Goal: Task Accomplishment & Management: Use online tool/utility

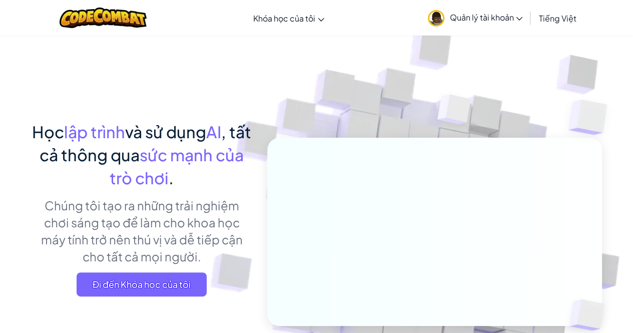
click at [475, 15] on span "Quản lý tài khoản" at bounding box center [485, 17] width 73 height 11
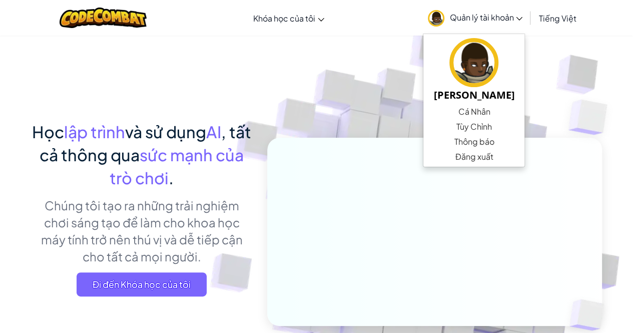
click at [537, 90] on img at bounding box center [428, 220] width 556 height 556
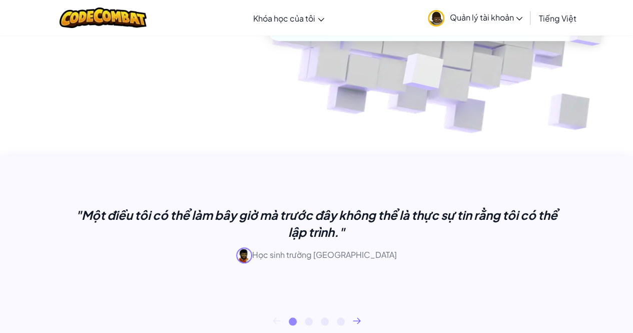
scroll to position [200, 0]
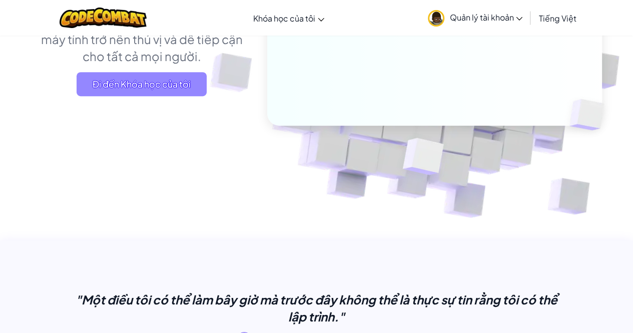
click at [139, 75] on span "Đi đến Khóa học của tôi" at bounding box center [142, 84] width 130 height 24
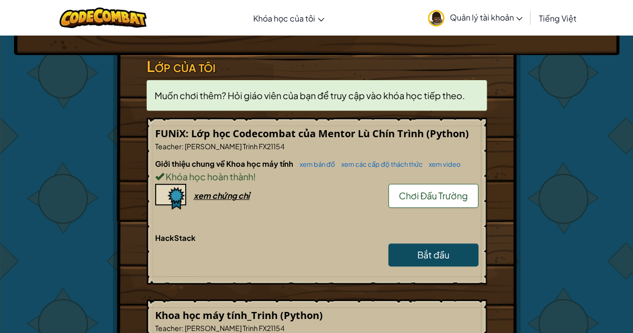
scroll to position [200, 0]
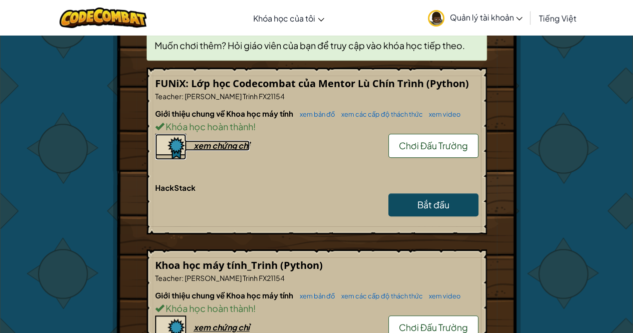
click at [231, 148] on div "xem chứng chỉ" at bounding box center [222, 145] width 56 height 11
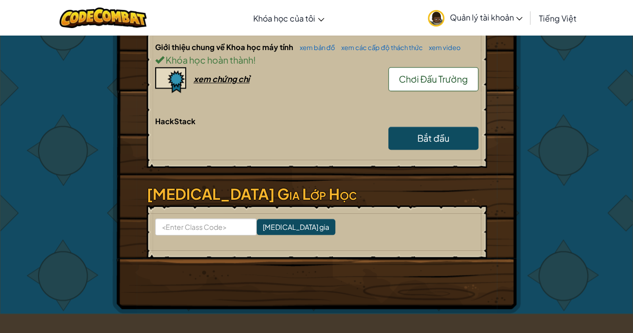
scroll to position [450, 0]
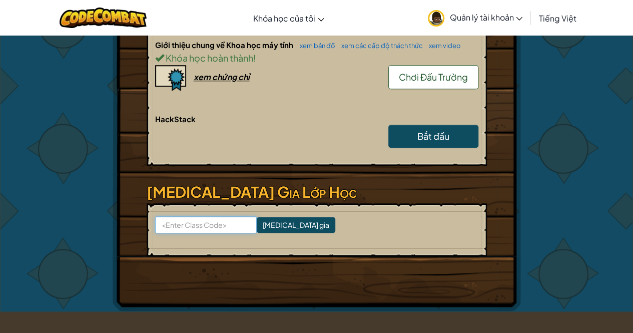
click at [215, 220] on input at bounding box center [206, 224] width 102 height 17
type input "PoolBestBall"
click at [262, 230] on input "[MEDICAL_DATA] gia" at bounding box center [296, 225] width 79 height 16
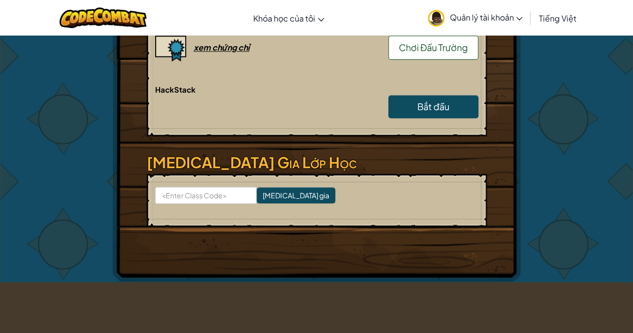
scroll to position [501, 0]
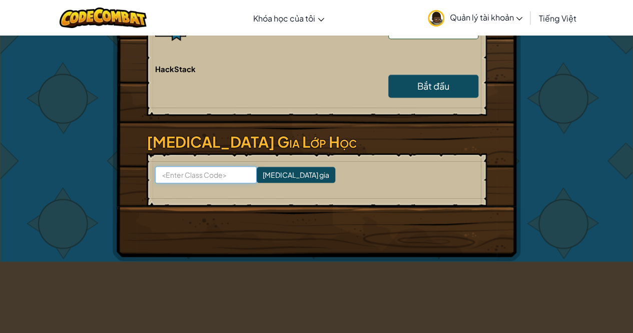
click at [218, 174] on input at bounding box center [206, 174] width 102 height 17
type input "PoolBeastBall"
click at [258, 174] on input "[MEDICAL_DATA] gia" at bounding box center [296, 175] width 79 height 16
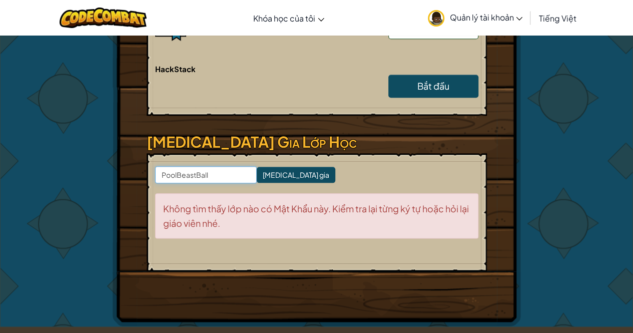
click at [190, 174] on input "PoolBeastBall" at bounding box center [206, 174] width 102 height 17
type input "PoolBestBall"
click at [281, 175] on input "[MEDICAL_DATA] gia" at bounding box center [296, 175] width 79 height 16
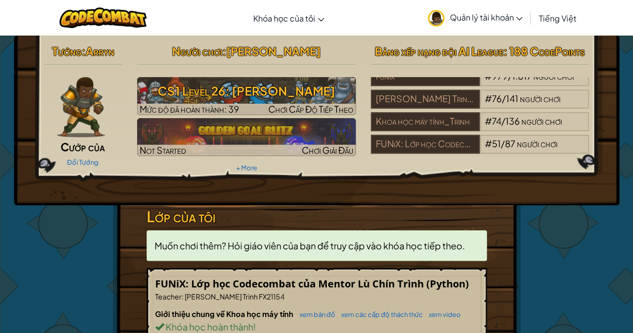
click at [82, 156] on div "Đổi Tướng" at bounding box center [83, 162] width 79 height 16
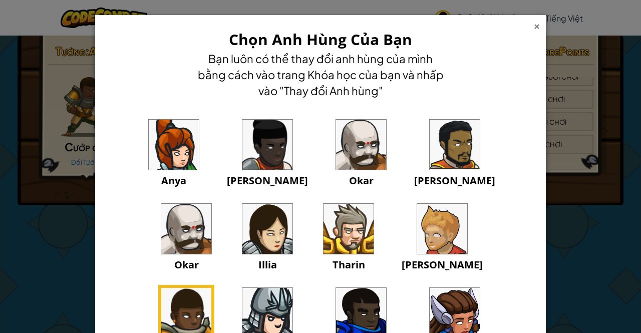
click at [533, 28] on div "×" at bounding box center [536, 25] width 7 height 11
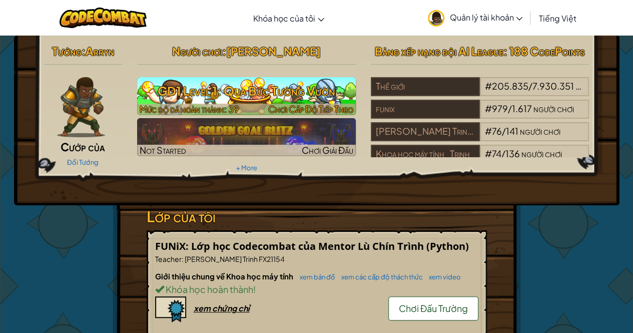
click at [175, 86] on h3 "GD1 Level 1: Qua Bức Tường Vườn" at bounding box center [246, 91] width 219 height 23
select select "vi"
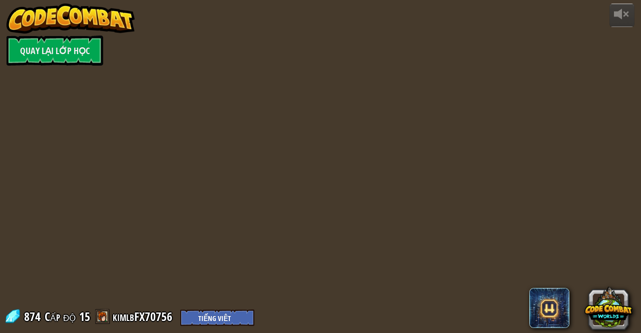
select select "vi"
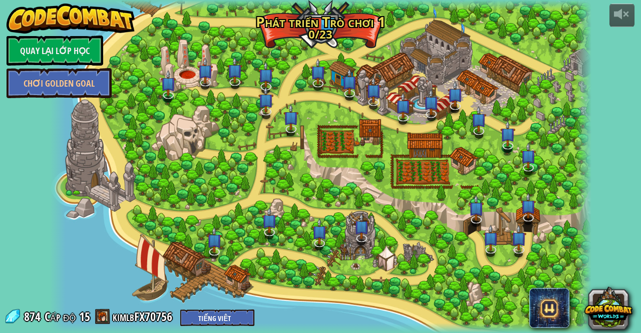
select select "vi"
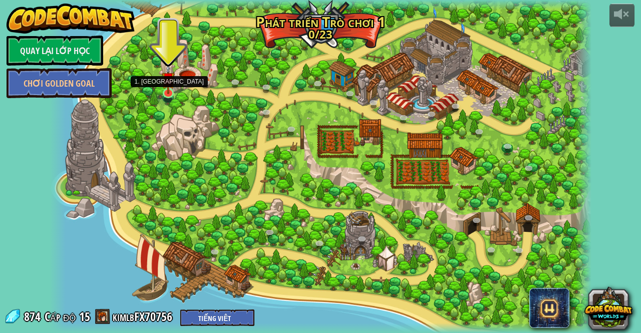
click at [169, 90] on img at bounding box center [169, 79] width 14 height 31
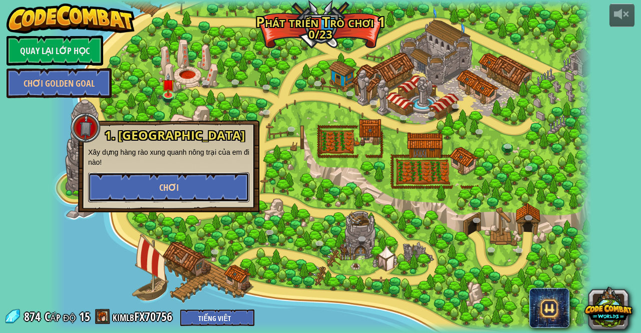
click at [202, 181] on button "Chơi" at bounding box center [168, 187] width 161 height 30
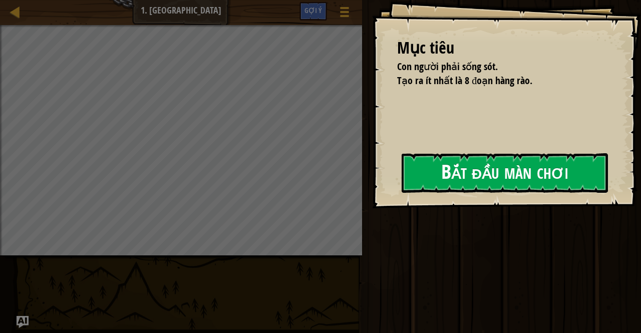
click at [372, 196] on div "Mục tiêu Con người phải sống sót. Tạo ra ít nhất là 8 đoạn hàng rào. Bắt đầu mà…" at bounding box center [506, 104] width 269 height 208
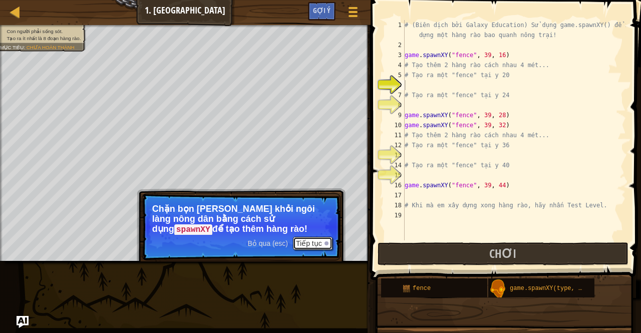
click at [313, 239] on button "Tiếp tục" at bounding box center [313, 243] width 40 height 13
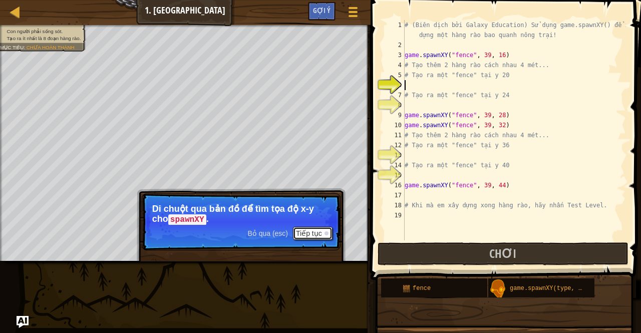
click at [311, 231] on button "Tiếp tục" at bounding box center [313, 233] width 40 height 13
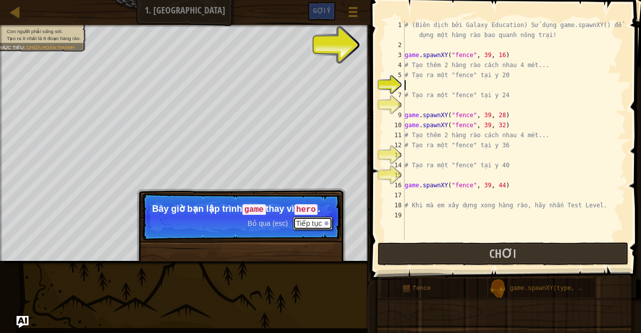
click at [318, 226] on button "Tiếp tục" at bounding box center [313, 223] width 40 height 13
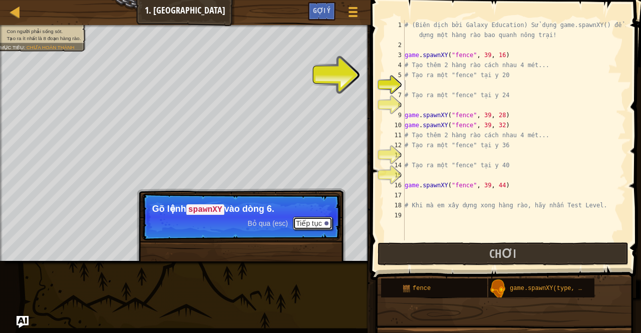
click at [318, 223] on button "Tiếp tục" at bounding box center [313, 223] width 40 height 13
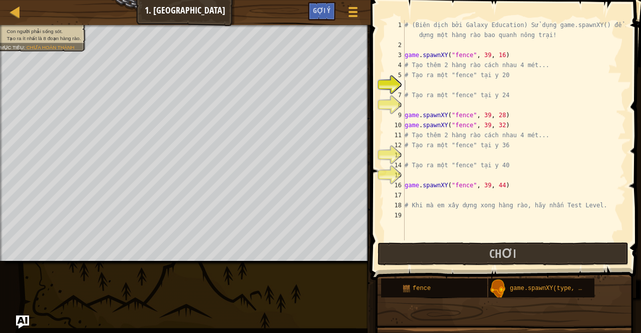
click at [19, 317] on img "Ask AI" at bounding box center [22, 321] width 13 height 13
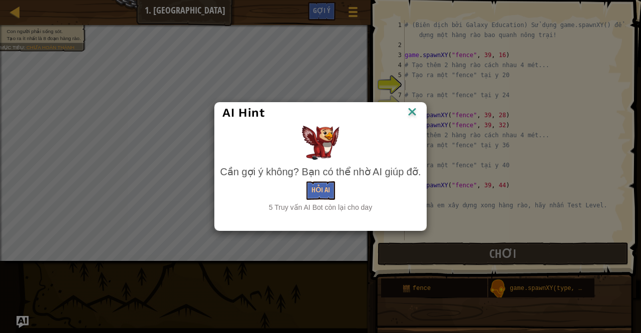
click at [411, 119] on img at bounding box center [411, 112] width 13 height 15
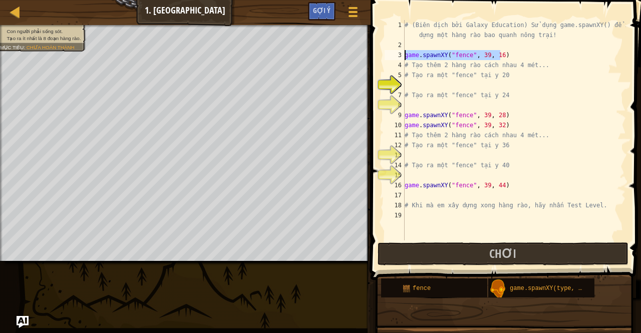
drag, startPoint x: 502, startPoint y: 53, endPoint x: 397, endPoint y: 52, distance: 104.1
click at [397, 52] on div "1 2 3 4 5 6 7 8 9 10 11 12 13 14 15 16 17 18 19 # (Biên dịch bởi Galaxy Educati…" at bounding box center [503, 130] width 243 height 220
click at [411, 79] on div "# (Biên dịch bởi Galaxy Education) Sử dụng game.spawnXY() để xây dựng một hàng …" at bounding box center [513, 145] width 223 height 250
type textarea "# Tạo ra một "fence" tại y 20"
click at [411, 81] on div "# (Biên dịch bởi Galaxy Education) Sử dụng game.spawnXY() để xây dựng một hàng …" at bounding box center [513, 145] width 223 height 250
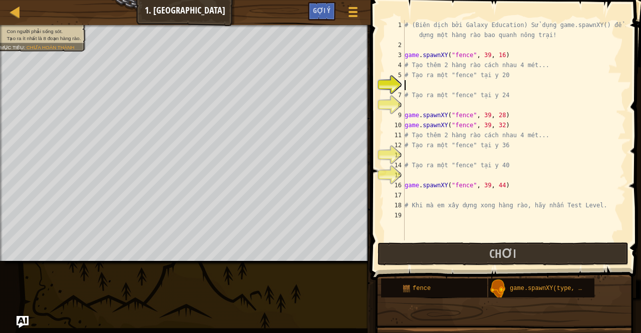
paste textarea "game.spawnXY("fence", 39, 16)"
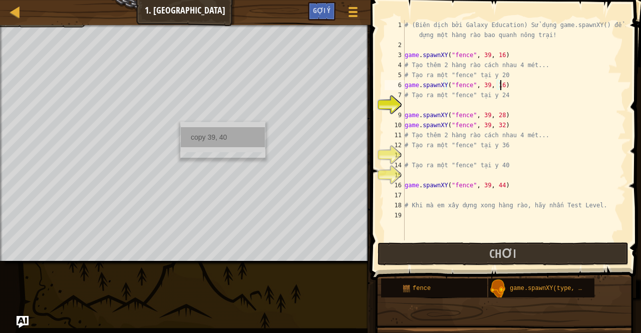
click at [199, 137] on div "copy 39, 40" at bounding box center [223, 137] width 84 height 20
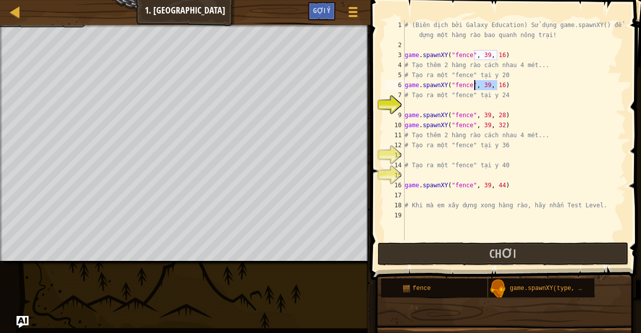
drag, startPoint x: 497, startPoint y: 86, endPoint x: 472, endPoint y: 86, distance: 24.5
click at [472, 86] on div "# (Biên dịch bởi Galaxy Education) Sử dụng game.spawnXY() để xây dựng một hàng …" at bounding box center [513, 145] width 223 height 250
paste textarea "39, 40"
click at [422, 98] on div "# (Biên dịch bởi Galaxy Education) Sử dụng game.spawnXY() để xây dựng một hàng …" at bounding box center [513, 145] width 223 height 250
type textarea "# Tạo ra một "fence" tại y 24"
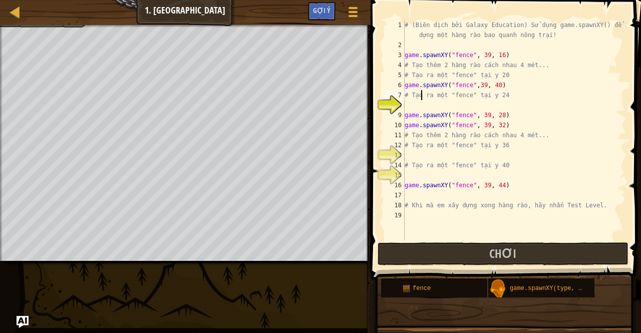
click at [418, 105] on div "# (Biên dịch bởi Galaxy Education) Sử dụng game.spawnXY() để xây dựng một hàng …" at bounding box center [513, 145] width 223 height 250
drag, startPoint x: 497, startPoint y: 86, endPoint x: 381, endPoint y: 83, distance: 115.7
click at [381, 83] on div "1 2 3 4 5 6 7 8 9 10 11 12 13 14 15 16 17 18 19 # (Biên dịch bởi Galaxy Educati…" at bounding box center [503, 159] width 273 height 309
click at [419, 100] on div "# (Biên dịch bởi Galaxy Education) Sử dụng game.spawnXY() để xây dựng một hàng …" at bounding box center [513, 145] width 223 height 250
type textarea "# Tạo ra một "fence" tại y 24"
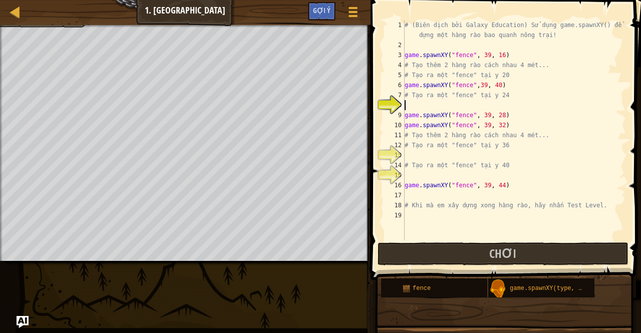
click at [418, 102] on div "# (Biên dịch bởi Galaxy Education) Sử dụng game.spawnXY() để xây dựng một hàng …" at bounding box center [513, 145] width 223 height 250
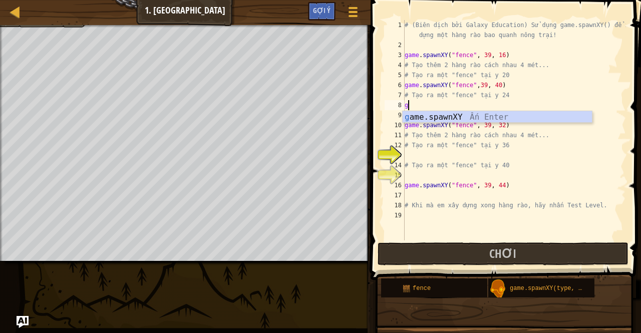
scroll to position [5, 0]
click at [434, 114] on div "g ame.spawnXY Ấn Enter" at bounding box center [497, 129] width 190 height 36
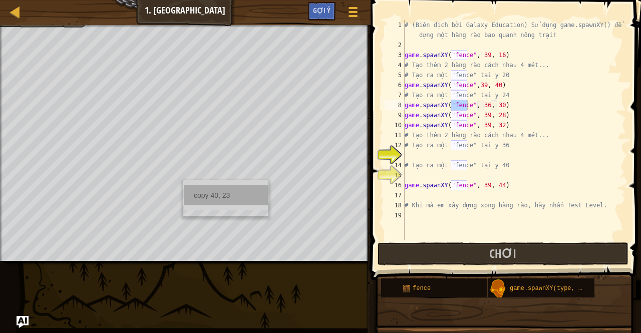
click at [198, 190] on div "copy 40, 23" at bounding box center [226, 195] width 84 height 20
click at [498, 105] on div "# (Biên dịch bởi Galaxy Education) Sử dụng game.spawnXY() để xây dựng một hàng …" at bounding box center [513, 145] width 223 height 250
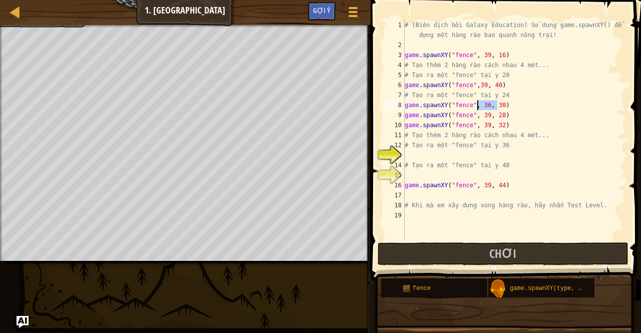
drag, startPoint x: 498, startPoint y: 109, endPoint x: 478, endPoint y: 109, distance: 19.5
click at [478, 109] on div "# (Biên dịch bởi Galaxy Education) Sử dụng game.spawnXY() để xây dựng một hàng …" at bounding box center [513, 145] width 223 height 250
paste textarea "40, 23"
type textarea "game.spawnXY("fence", 40, 23)"
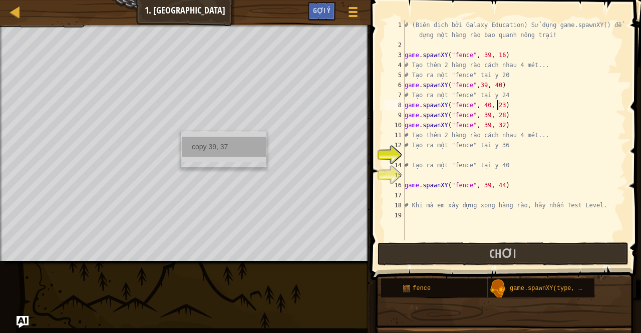
click at [202, 152] on div "copy 39, 37" at bounding box center [224, 147] width 84 height 20
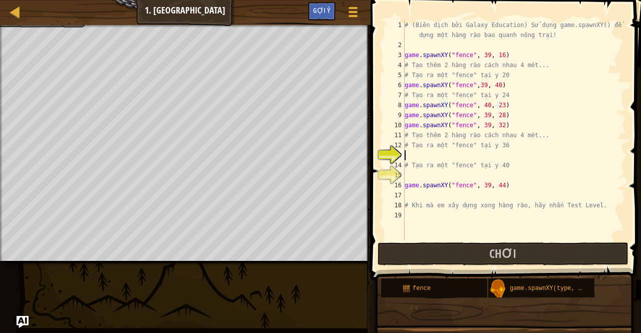
click at [408, 155] on div "# (Biên dịch bởi Galaxy Education) Sử dụng game.spawnXY() để xây dựng một hàng …" at bounding box center [513, 145] width 223 height 250
paste textarea "39, 37"
click at [404, 153] on div "# (Biên dịch bởi Galaxy Education) Sử dụng game.spawnXY() để xây dựng một hàng …" at bounding box center [513, 145] width 223 height 250
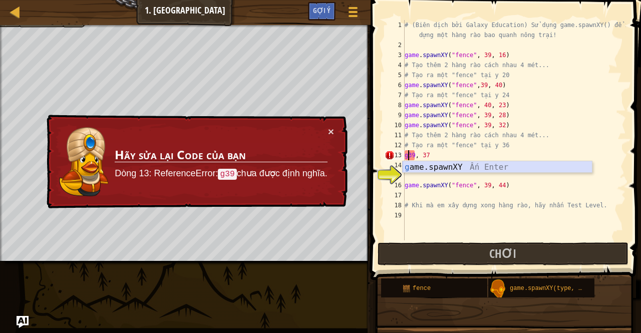
click at [455, 165] on div "g ame.spawnXY Ấn Enter" at bounding box center [497, 179] width 190 height 36
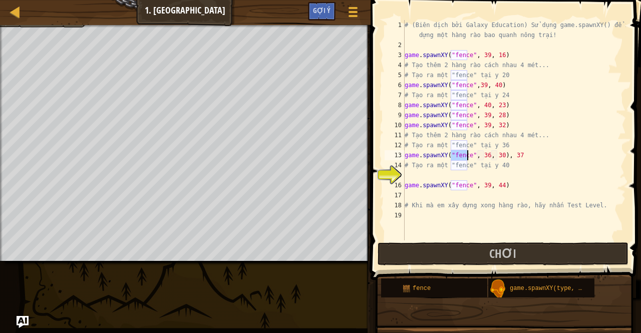
click at [500, 159] on div "# (Biên dịch bởi Galaxy Education) Sử dụng game.spawnXY() để xây dựng một hàng …" at bounding box center [513, 145] width 223 height 250
drag, startPoint x: 502, startPoint y: 155, endPoint x: 472, endPoint y: 156, distance: 29.0
click at [472, 156] on div "# (Biên dịch bởi Galaxy Education) Sử dụng game.spawnXY() để xây dựng một hàng …" at bounding box center [513, 145] width 223 height 250
paste textarea "39, 37"
drag, startPoint x: 496, startPoint y: 158, endPoint x: 504, endPoint y: 158, distance: 7.5
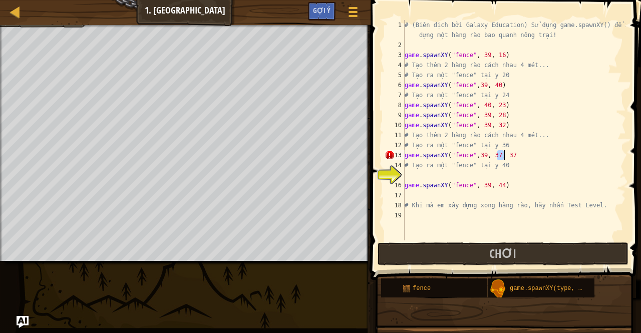
click at [504, 158] on div "# (Biên dịch bởi Galaxy Education) Sử dụng game.spawnXY() để xây dựng một hàng …" at bounding box center [513, 145] width 223 height 250
click at [509, 158] on div "# (Biên dịch bởi Galaxy Education) Sử dụng game.spawnXY() để xây dựng một hàng …" at bounding box center [513, 145] width 223 height 250
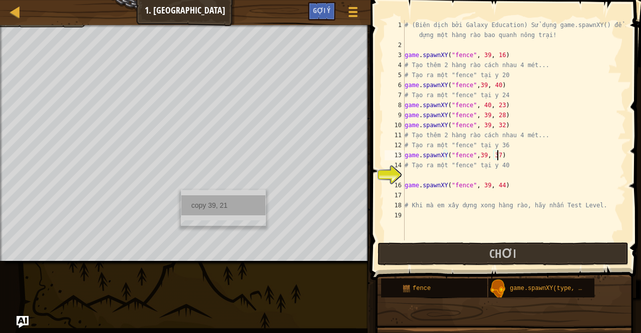
click at [200, 202] on div "copy 39, 21" at bounding box center [223, 205] width 84 height 20
type textarea "# Tạo ra một "fence" tại y 40"
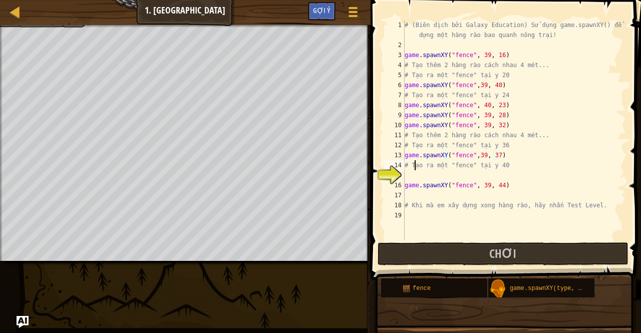
click at [415, 170] on div "# (Biên dịch bởi Galaxy Education) Sử dụng game.spawnXY() để xây dựng một hàng …" at bounding box center [513, 145] width 223 height 250
click at [411, 174] on div "# (Biên dịch bởi Galaxy Education) Sử dụng game.spawnXY() để xây dựng một hàng …" at bounding box center [513, 145] width 223 height 250
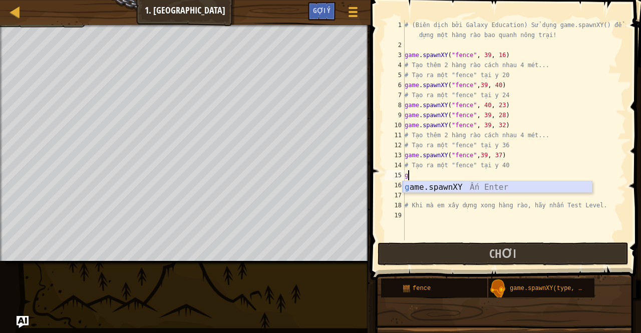
click at [414, 192] on div "g ame.spawnXY Ấn Enter" at bounding box center [497, 199] width 190 height 36
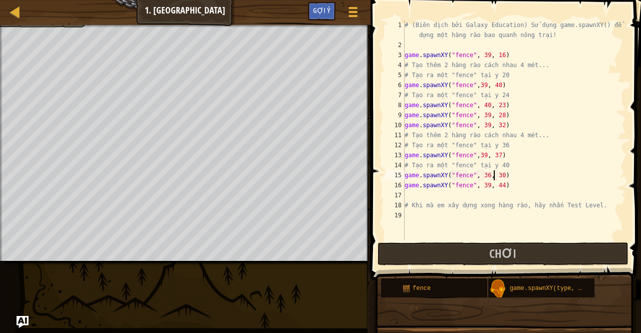
click at [495, 173] on div "# (Biên dịch bởi Galaxy Education) Sử dụng game.spawnXY() để xây dựng một hàng …" at bounding box center [513, 145] width 223 height 250
drag, startPoint x: 498, startPoint y: 173, endPoint x: 476, endPoint y: 177, distance: 21.8
click at [476, 177] on div "# (Biên dịch bởi Galaxy Education) Sử dụng game.spawnXY() để xây dựng một hàng …" at bounding box center [513, 145] width 223 height 250
paste textarea "9, 21"
type textarea "game.spawnXY("fence", 39, 21)"
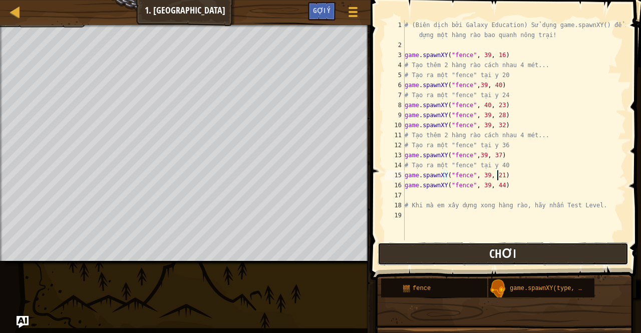
click at [439, 254] on button "Chơi" at bounding box center [502, 253] width 251 height 23
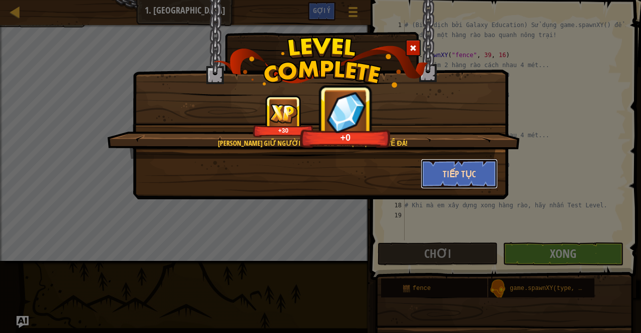
click at [438, 170] on button "Tiếp tục" at bounding box center [459, 174] width 78 height 30
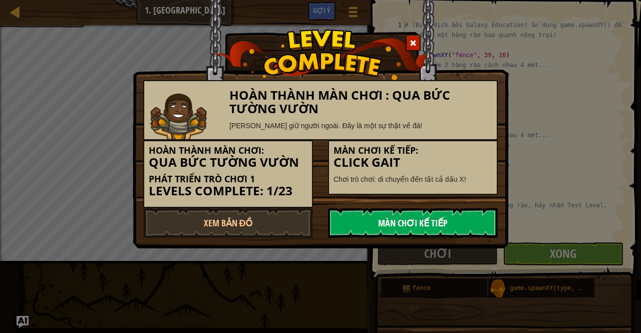
click at [384, 223] on link "Màn chơi kế tiếp" at bounding box center [413, 223] width 170 height 30
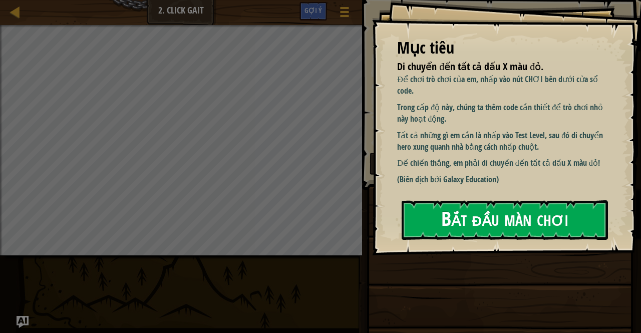
click at [459, 211] on button "Bắt đầu màn chơi" at bounding box center [504, 220] width 206 height 40
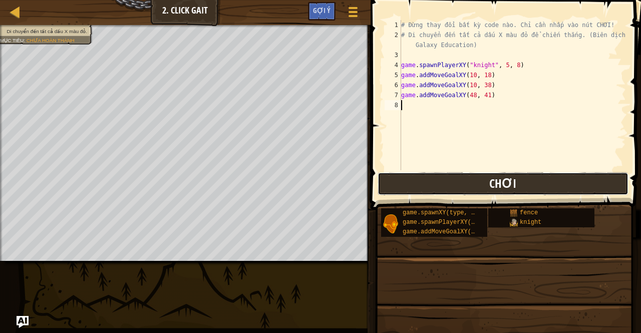
click at [439, 178] on button "Chơi" at bounding box center [502, 183] width 251 height 23
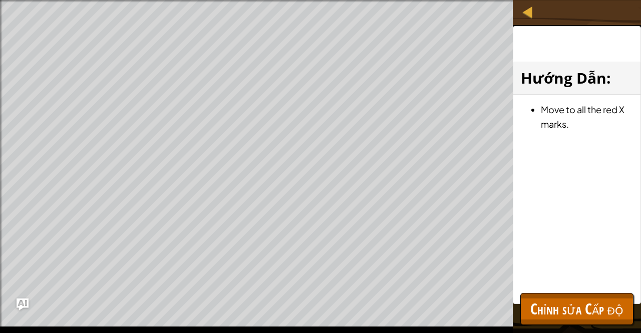
click at [566, 106] on li "Move to all the red X marks." at bounding box center [587, 116] width 92 height 29
click at [524, 10] on div at bounding box center [528, 12] width 13 height 13
select select "vi"
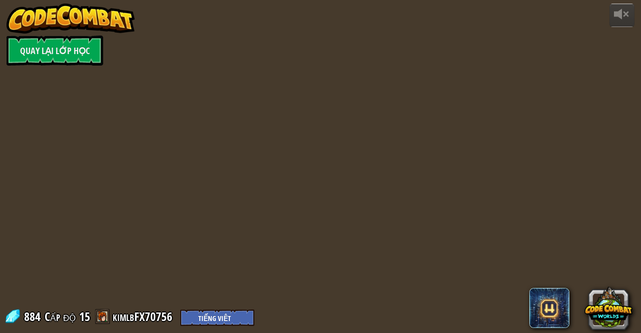
select select "vi"
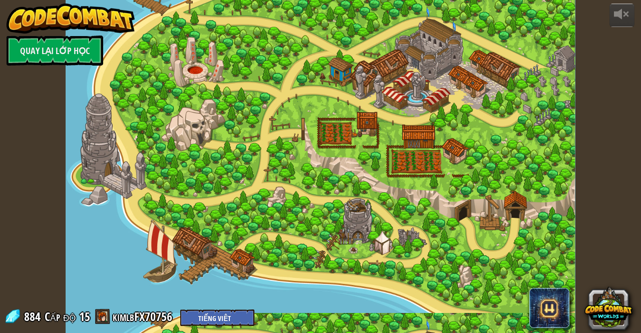
select select "vi"
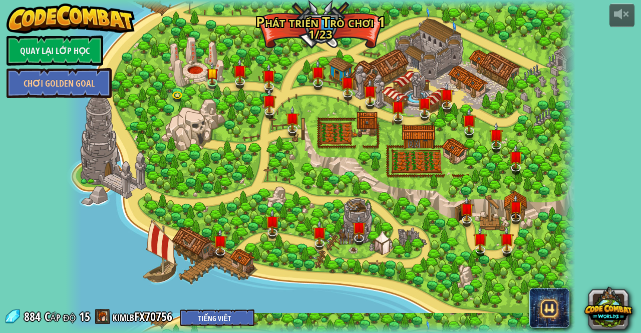
select select "vi"
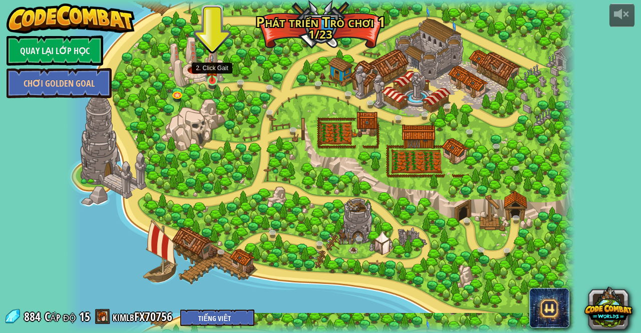
click at [214, 79] on img at bounding box center [212, 68] width 12 height 28
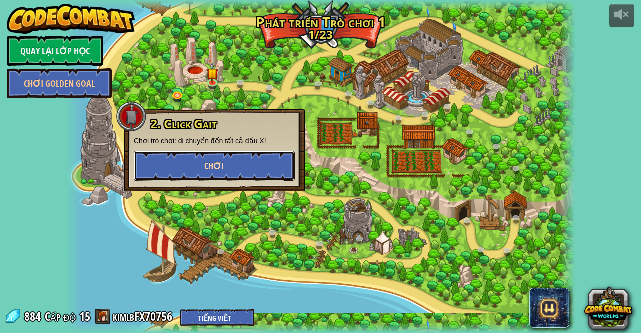
click at [203, 164] on button "Chơi" at bounding box center [214, 166] width 161 height 30
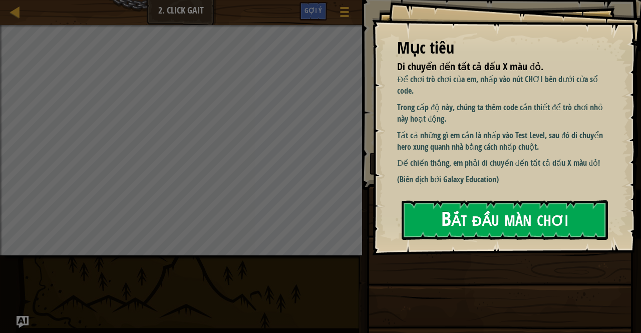
click at [478, 208] on button "Bắt đầu màn chơi" at bounding box center [504, 220] width 206 height 40
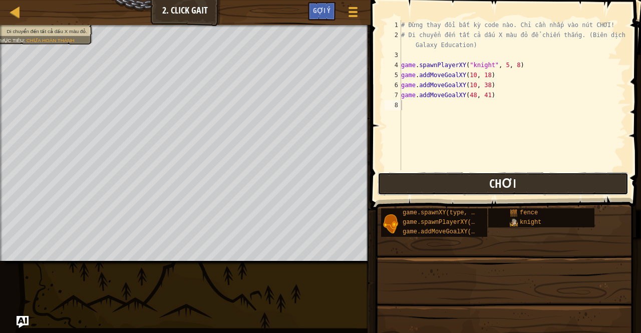
click at [402, 180] on button "Chơi" at bounding box center [502, 183] width 251 height 23
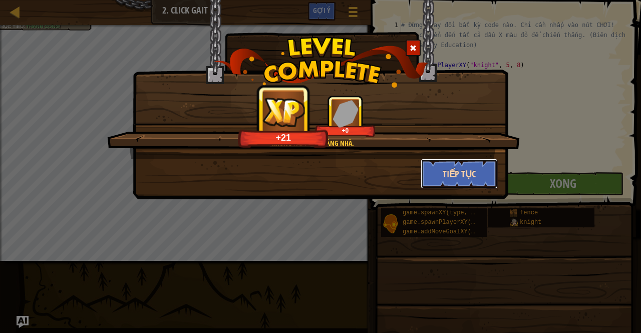
click at [443, 175] on button "Tiếp tục" at bounding box center [459, 174] width 78 height 30
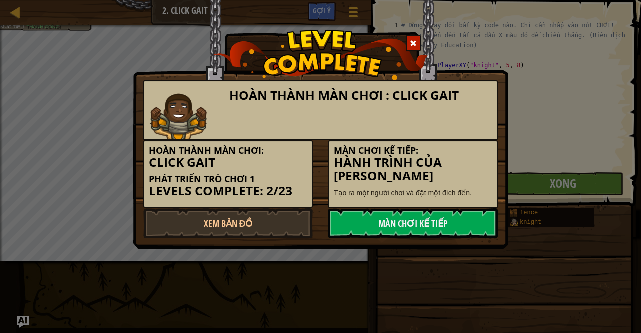
click at [613, 133] on div "Hoàn thành màn chơi : Click Gait Hoàn thành màn chơi: Click Gait Phát triển trò…" at bounding box center [320, 166] width 641 height 333
click at [411, 43] on span at bounding box center [412, 43] width 7 height 7
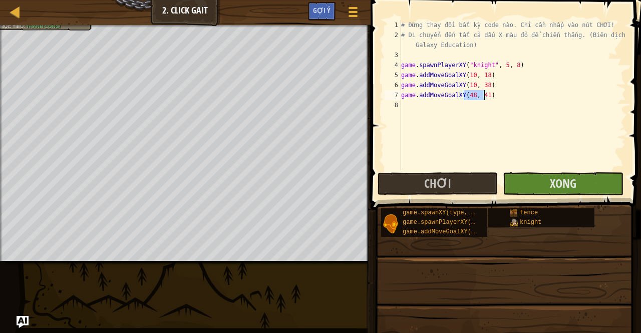
drag, startPoint x: 464, startPoint y: 96, endPoint x: 484, endPoint y: 95, distance: 19.5
click at [484, 95] on div "# Đừng thay đổi bất kỳ code nào. Chỉ cần nhấp vào nút CHƠI! # Di chuyển đến tất…" at bounding box center [512, 105] width 227 height 170
type textarea "game.addMoveGoalXY(48, 41)"
click at [537, 177] on button "Xong" at bounding box center [563, 183] width 120 height 23
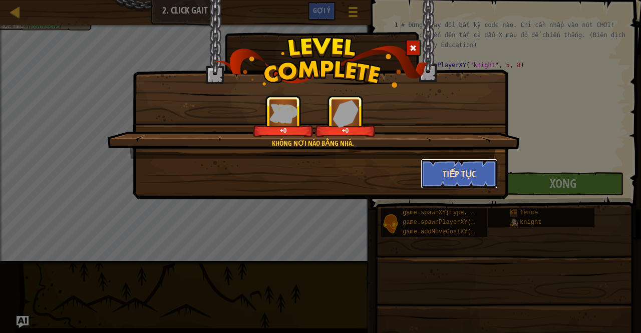
click at [440, 171] on button "Tiếp tục" at bounding box center [459, 174] width 78 height 30
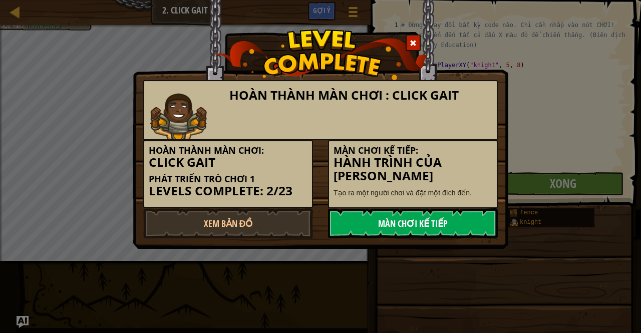
click at [434, 211] on link "Màn chơi kế tiếp" at bounding box center [413, 223] width 170 height 30
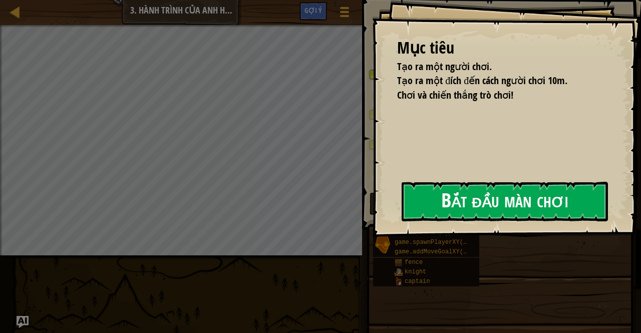
click at [401, 216] on button "Bắt đầu màn chơi" at bounding box center [504, 202] width 206 height 40
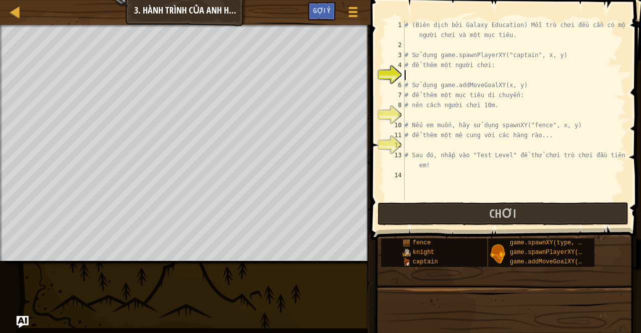
click at [409, 74] on div "# (Biên dịch bởi Galaxy Education) Mỗi trò chơi đều cần có một người chơi và mộ…" at bounding box center [513, 125] width 223 height 210
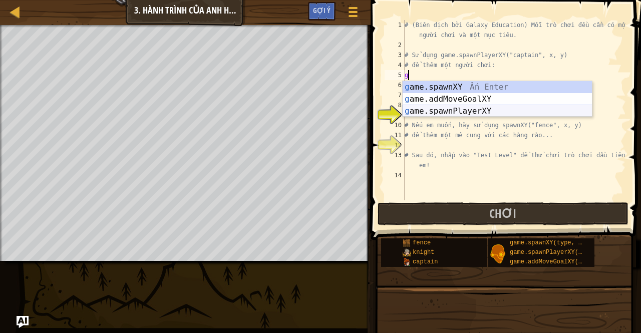
click at [459, 109] on div "g ame.spawnXY Ấn Enter g ame.addMoveGoalXY Ấn Enter g ame.spawnPlayerXY Ấn Enter" at bounding box center [497, 111] width 190 height 60
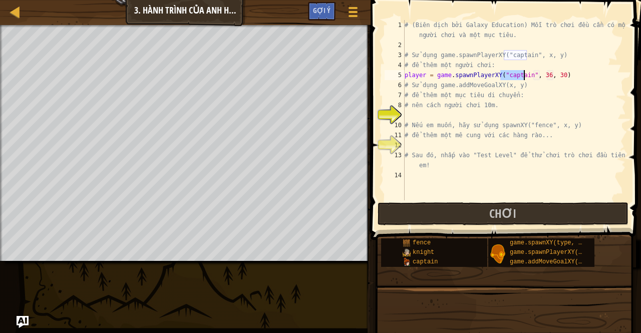
click at [524, 95] on div "# (Biên dịch bởi Galaxy Education) Mỗi trò chơi đều cần có một người chơi và mộ…" at bounding box center [513, 125] width 223 height 210
click at [539, 71] on div "# (Biên dịch bởi Galaxy Education) Mỗi trò chơi đều cần có một người chơi và mộ…" at bounding box center [513, 125] width 223 height 210
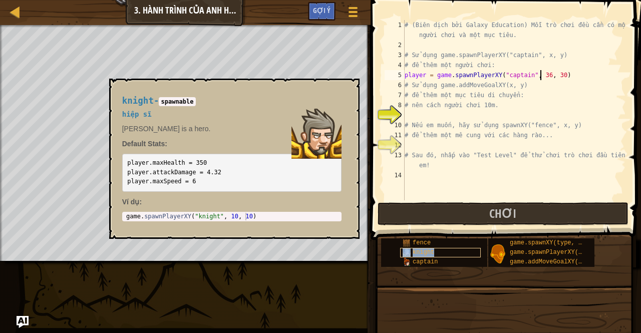
click at [425, 255] on span "knight" at bounding box center [423, 252] width 22 height 7
drag, startPoint x: 149, startPoint y: 101, endPoint x: 121, endPoint y: 99, distance: 28.1
click at [121, 99] on div "knight - spawnable hiệp sĩ [PERSON_NAME] is a hero. Default Stats: player.maxHe…" at bounding box center [231, 159] width 233 height 144
copy span "knight"
drag, startPoint x: 523, startPoint y: 75, endPoint x: 500, endPoint y: 75, distance: 22.5
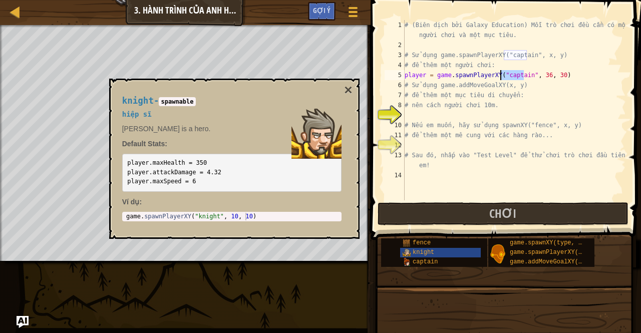
click at [500, 75] on div "# (Biên dịch bởi Galaxy Education) Mỗi trò chơi đều cần có một người chơi và mộ…" at bounding box center [513, 125] width 223 height 210
paste textarea "knight"
click at [344, 90] on button "×" at bounding box center [348, 90] width 8 height 14
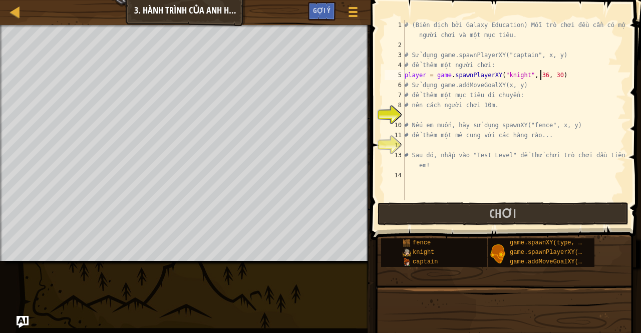
click at [538, 74] on div "# (Biên dịch bởi Galaxy Education) Mỗi trò chơi đều cần có một người chơi và mộ…" at bounding box center [513, 125] width 223 height 210
click at [536, 74] on div "# (Biên dịch bởi Galaxy Education) Mỗi trò chơi đều cần có một người chơi và mộ…" at bounding box center [513, 125] width 223 height 210
type textarea "player = game.spawnPlayerXY("knight", 7, 46)"
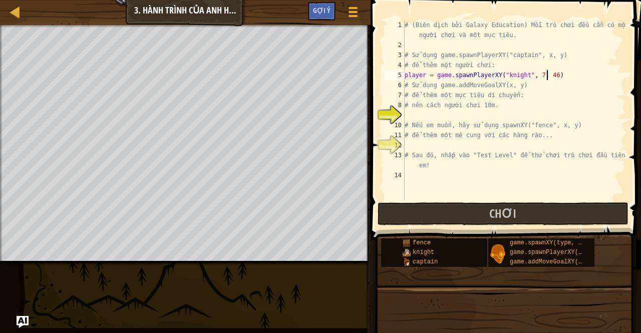
click at [412, 117] on div "# (Biên dịch bởi Galaxy Education) Mỗi trò chơi đều cần có một người chơi và mộ…" at bounding box center [513, 125] width 223 height 210
type textarea "f"
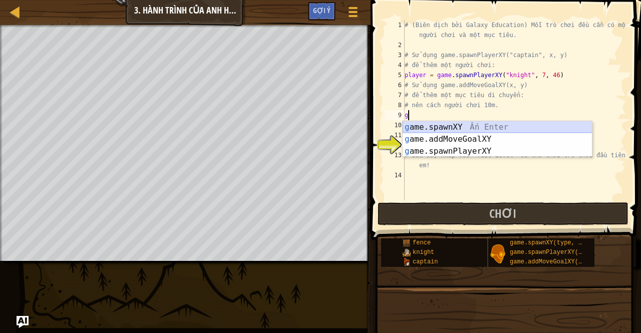
click at [426, 128] on div "g ame.spawnXY Ấn Enter g ame.addMoveGoalXY Ấn Enter g ame.spawnPlayerXY Ấn Enter" at bounding box center [497, 151] width 190 height 60
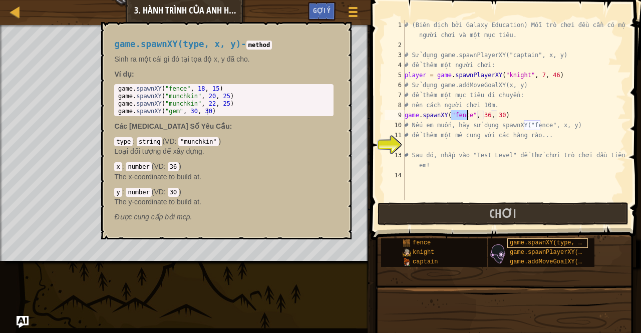
type textarea "game.spawnXY("fence", 36, 30)"
click at [540, 244] on span "game.spawnXY(type, x, y)" at bounding box center [553, 242] width 87 height 7
type textarea "game.spawnXY("fence", 18, 15)"
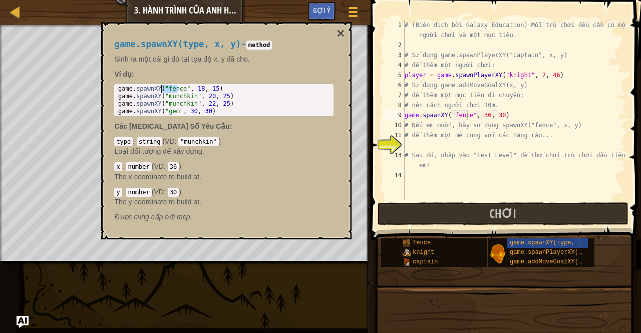
drag, startPoint x: 179, startPoint y: 91, endPoint x: 167, endPoint y: 92, distance: 12.1
click at [167, 92] on div "game . spawnXY ( "fence" , 18 , 15 ) game . spawnXY ( "munchkin" , 20 , 25 ) ga…" at bounding box center [223, 107] width 215 height 45
drag, startPoint x: 314, startPoint y: 32, endPoint x: 306, endPoint y: 70, distance: 38.9
click at [302, 84] on div "game.spawnXY(type, x, y) - method Sinh ra một cái gì đó tại tọa độ x, y đã cho.…" at bounding box center [223, 130] width 233 height 201
click at [313, 27] on div "game.spawnXY(type, x, y) - method Sinh ra một cái gì đó tại tọa độ x, y đã cho.…" at bounding box center [226, 130] width 250 height 217
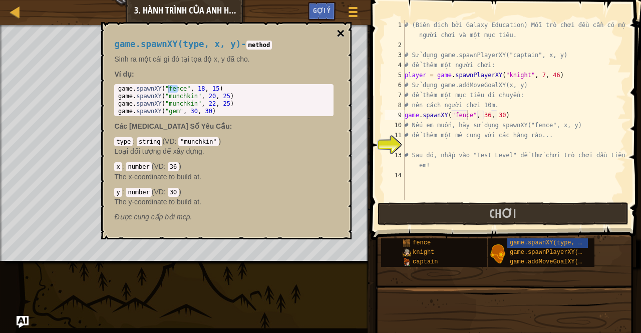
click at [338, 33] on button "×" at bounding box center [340, 34] width 8 height 14
click at [528, 245] on span "game.spawnXY(type, x, y)" at bounding box center [553, 242] width 87 height 7
type textarea "game.spawnXY("gem", 30, 30)"
drag, startPoint x: 173, startPoint y: 110, endPoint x: 166, endPoint y: 109, distance: 7.6
click at [166, 109] on div "game . spawnXY ( "fence" , 18 , 15 ) game . spawnXY ( "munchkin" , 20 , 25 ) ga…" at bounding box center [223, 107] width 215 height 45
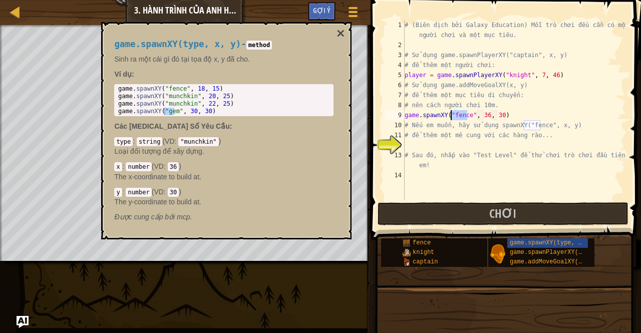
drag, startPoint x: 466, startPoint y: 115, endPoint x: 451, endPoint y: 116, distance: 14.5
click at [451, 116] on div "# (Biên dịch bởi Galaxy Education) Mỗi trò chơi đều cần có một người chơi và mộ…" at bounding box center [513, 125] width 223 height 210
paste textarea "gem"
type textarea "game.spawnXY("gem", 36, 30)"
click at [340, 34] on button "×" at bounding box center [340, 34] width 8 height 14
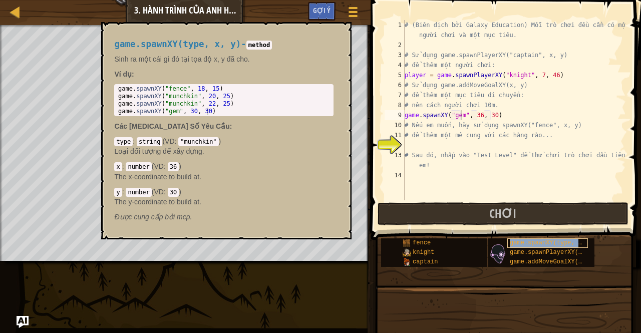
click at [521, 243] on span "game.spawnXY(type, x, y)" at bounding box center [553, 242] width 87 height 7
type textarea "game.spawnXY("munchkin", 22, 25)"
drag, startPoint x: 191, startPoint y: 105, endPoint x: 166, endPoint y: 106, distance: 25.0
click at [166, 106] on div "game . spawnXY ( "fence" , 18 , 15 ) game . spawnXY ( "munchkin" , 20 , 25 ) ga…" at bounding box center [223, 107] width 215 height 45
drag, startPoint x: 459, startPoint y: 113, endPoint x: 450, endPoint y: 113, distance: 9.0
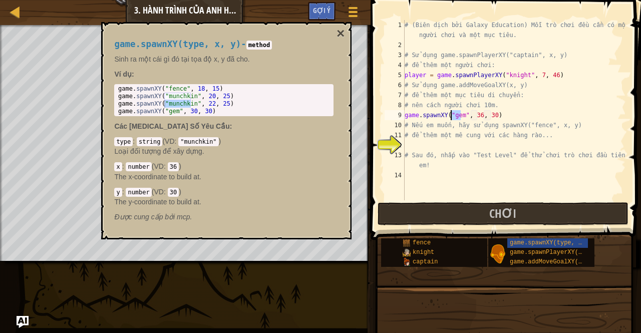
click at [450, 113] on div "# (Biên dịch bởi Galaxy Education) Mỗi trò chơi đều cần có một người chơi và mộ…" at bounding box center [513, 125] width 223 height 210
paste textarea "munchkin"
click at [340, 32] on button "×" at bounding box center [340, 34] width 8 height 14
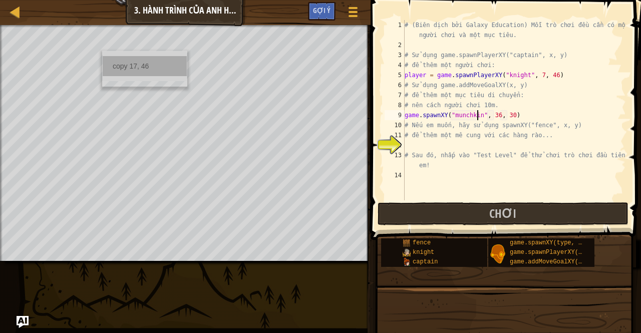
click at [112, 66] on div "copy 17, 46" at bounding box center [145, 66] width 84 height 20
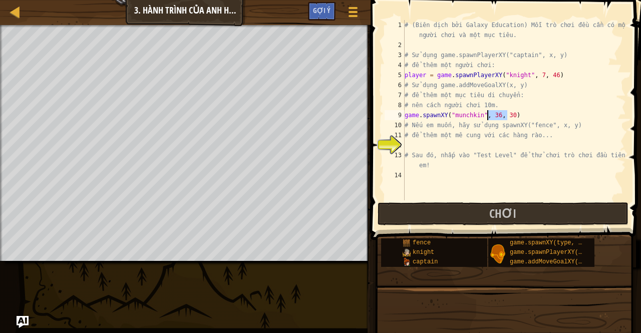
drag, startPoint x: 507, startPoint y: 113, endPoint x: 487, endPoint y: 114, distance: 20.0
click at [487, 114] on div "# (Biên dịch bởi Galaxy Education) Mỗi trò chơi đều cần có một người chơi và mộ…" at bounding box center [513, 125] width 223 height 210
paste textarea "17, 46"
type textarea "game.spawnXY("munchkin", 17, 46)"
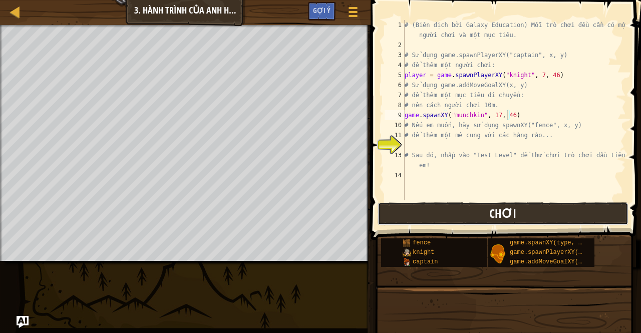
click at [494, 215] on span "Chơi" at bounding box center [502, 213] width 27 height 16
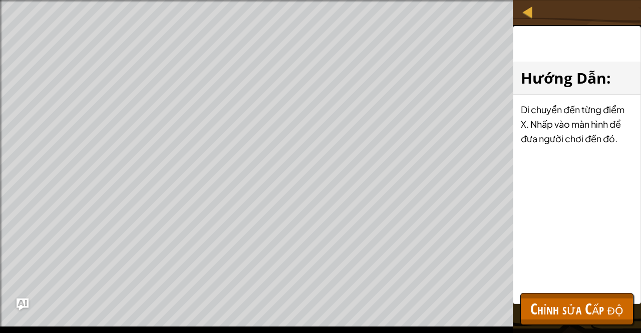
drag, startPoint x: 0, startPoint y: 75, endPoint x: 146, endPoint y: -44, distance: 187.8
click at [146, 0] on html "Bản đồ Phát triển trò chơi 1 3. Hành trình của Anh hùng Tuỳ chọn Xong Gợi ý 1 ה…" at bounding box center [320, 0] width 641 height 0
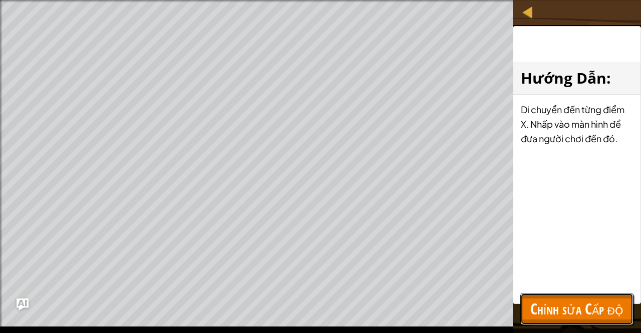
click at [613, 317] on span "Chỉnh sửa Cấp độ" at bounding box center [576, 308] width 93 height 21
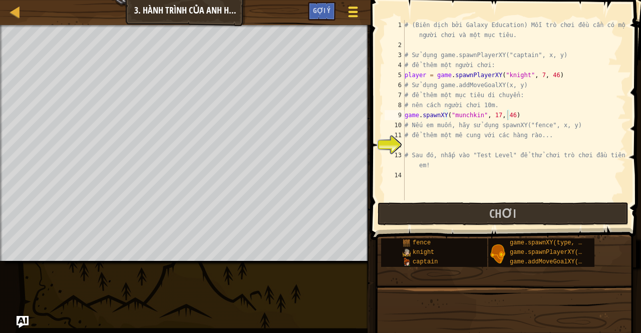
click at [358, 15] on div at bounding box center [353, 12] width 14 height 15
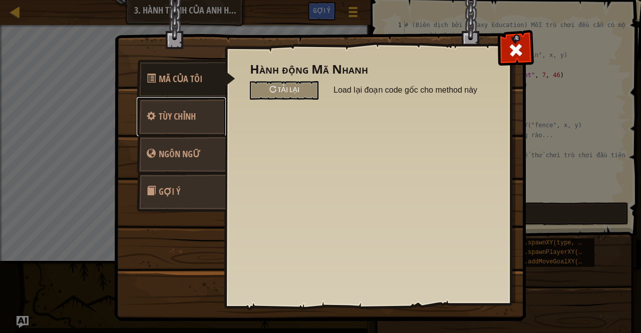
click at [179, 116] on span "Tùy chỉnh" at bounding box center [177, 116] width 37 height 13
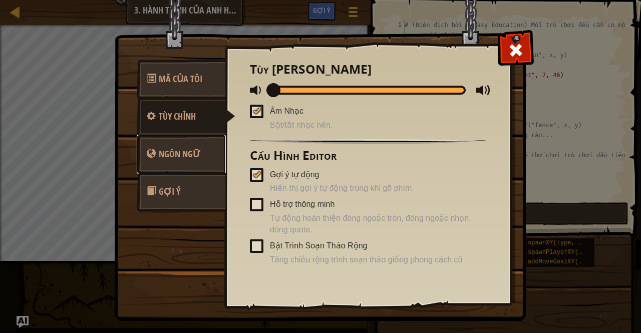
click at [189, 164] on link "Ngôn ngữ" at bounding box center [181, 154] width 89 height 39
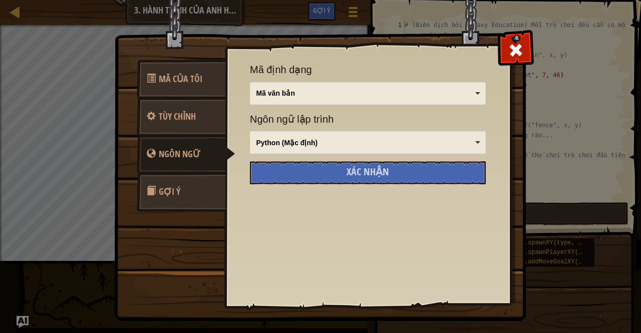
click at [191, 197] on link "Gợi ý" at bounding box center [181, 191] width 89 height 39
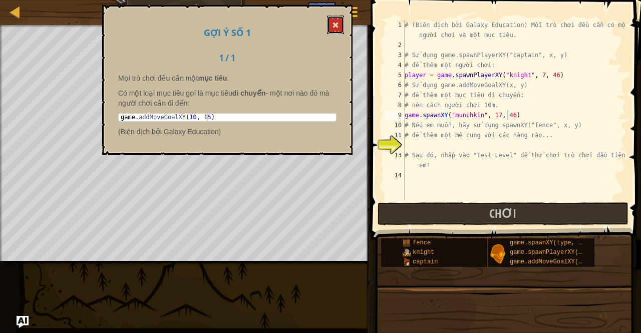
click at [332, 24] on button at bounding box center [335, 25] width 17 height 19
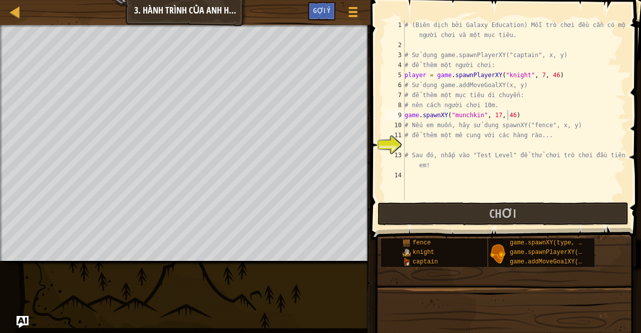
click at [220, 18] on div "Bản đồ Phát triển trò chơi 1 3. Hành trình của Anh hùng Tuỳ chọn Xong Gợi ý" at bounding box center [185, 12] width 370 height 25
click at [20, 12] on div at bounding box center [15, 12] width 13 height 13
select select "vi"
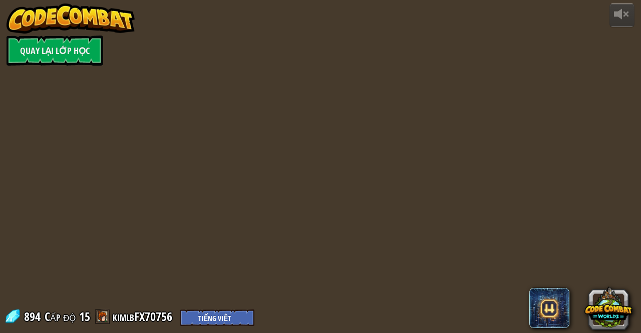
select select "vi"
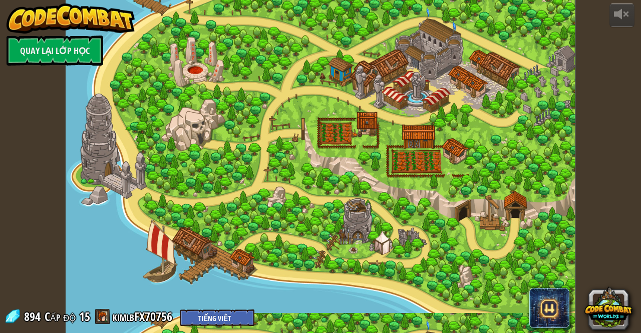
select select "vi"
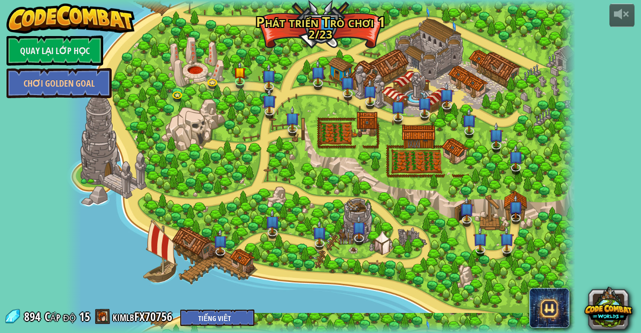
select select "vi"
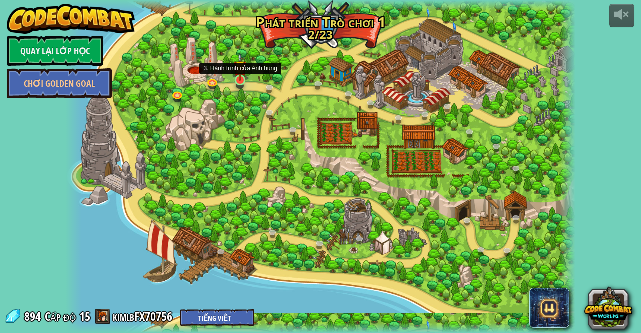
click at [240, 77] on img at bounding box center [240, 67] width 12 height 28
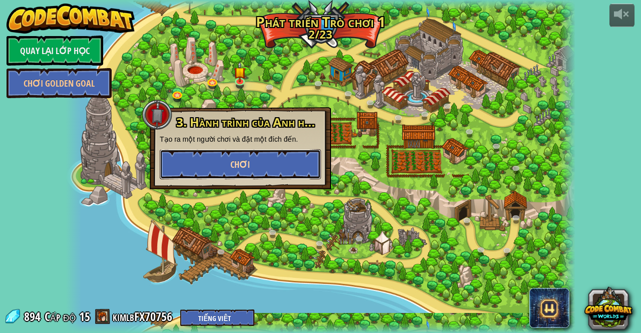
click at [249, 170] on span "Chơi" at bounding box center [240, 164] width 20 height 13
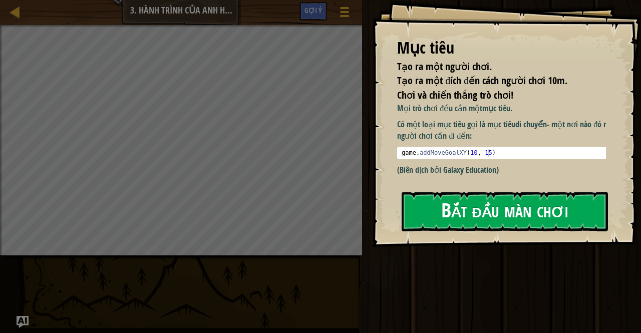
click at [503, 205] on button "Bắt đầu màn chơi" at bounding box center [504, 212] width 206 height 40
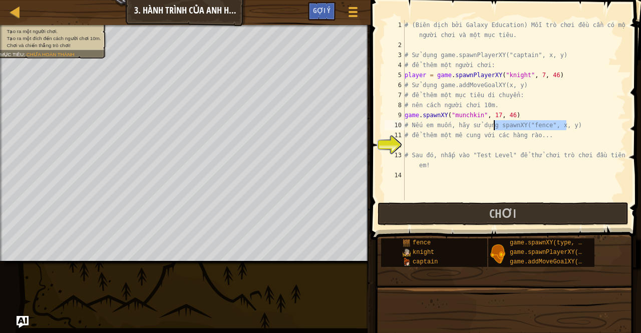
drag, startPoint x: 565, startPoint y: 126, endPoint x: 493, endPoint y: 129, distance: 72.6
click at [493, 129] on div "# (Biên dịch bởi Galaxy Education) Mỗi trò chơi đều cần có một người chơi và mộ…" at bounding box center [513, 125] width 223 height 210
type textarea "# Nếu em muốn, hãy sử dụng spawnXY("fence", x, y)"
click at [422, 150] on div "# (Biên dịch bởi Galaxy Education) Mỗi trò chơi đều cần có một người chơi và mộ…" at bounding box center [513, 125] width 223 height 210
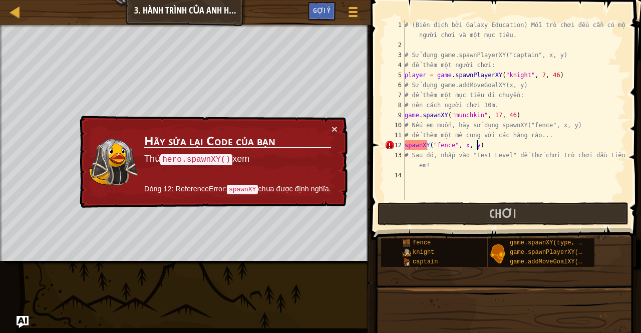
click at [472, 144] on div "# (Biên dịch bởi Galaxy Education) Mỗi trò chơi đều cần có một người chơi và mộ…" at bounding box center [513, 125] width 223 height 210
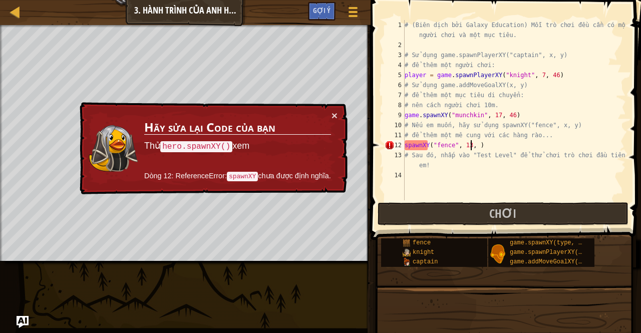
scroll to position [5, 6]
click at [404, 144] on div "# (Biên dịch bởi Galaxy Education) Mỗi trò chơi đều cần có một người chơi và mộ…" at bounding box center [513, 125] width 223 height 210
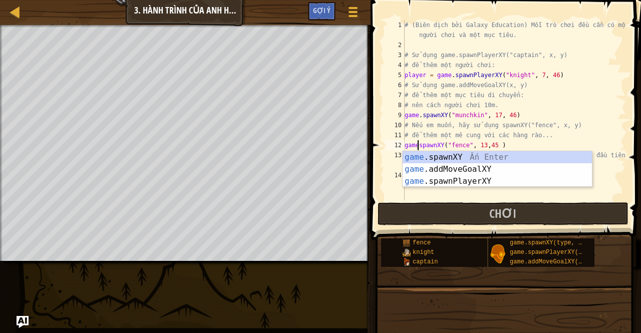
scroll to position [5, 1]
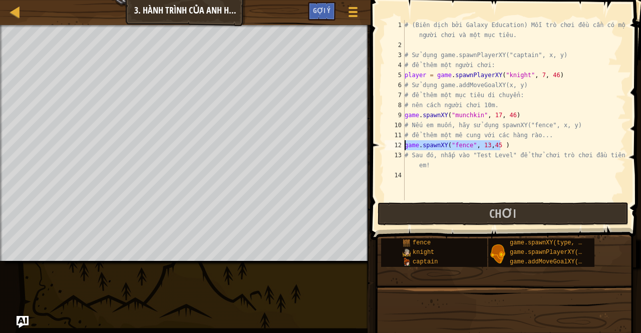
drag, startPoint x: 507, startPoint y: 144, endPoint x: 400, endPoint y: 144, distance: 106.6
click at [400, 144] on div "game.spawnXY("fence", 13,45 ) 1 2 3 4 5 6 7 8 9 10 11 12 13 14 # (Biên dịch bởi…" at bounding box center [503, 110] width 243 height 180
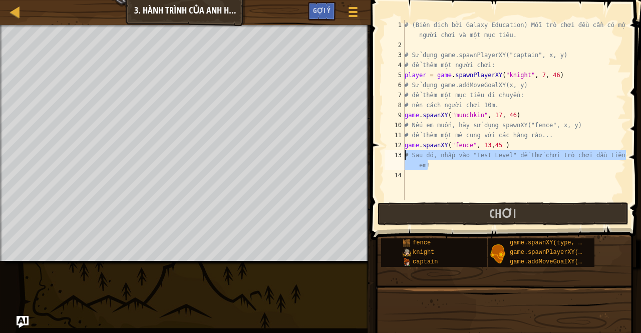
drag, startPoint x: 428, startPoint y: 167, endPoint x: 389, endPoint y: 156, distance: 40.6
click at [389, 156] on div "game.spawnXY("fence", 13,45 ) 1 2 3 4 5 6 7 8 9 10 11 12 13 14 # (Biên dịch bởi…" at bounding box center [503, 110] width 243 height 180
type textarea "# Sau đó, nhấp vào "Test Level" để thử chơi trò chơi đầu tiên của em!"
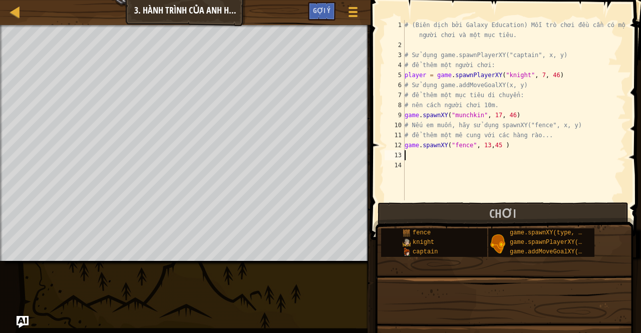
scroll to position [5, 0]
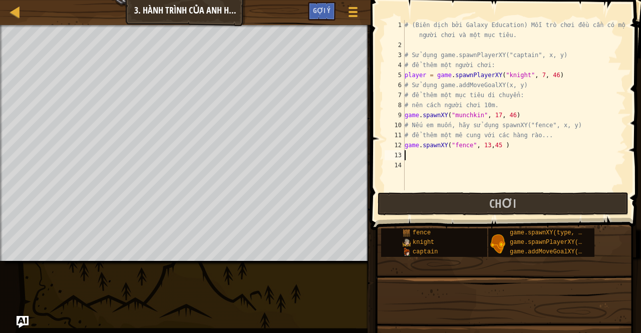
type textarea "game.spawnXY("fence", 13,45 )"
click at [410, 166] on div "# (Biên dịch bởi Galaxy Education) Mỗi trò chơi đều cần có một người chơi và mộ…" at bounding box center [513, 120] width 223 height 200
type textarea "game.spawnXY("fence", 13,45 )"
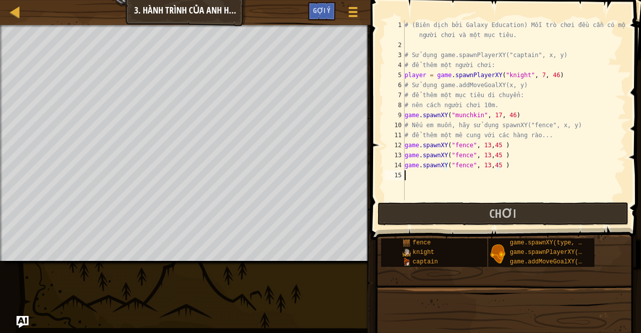
click at [405, 171] on div "# (Biên dịch bởi Galaxy Education) Mỗi trò chơi đều cần có một người chơi và mộ…" at bounding box center [513, 125] width 223 height 210
type textarea "game.spawnXY("fence", 13,45 )"
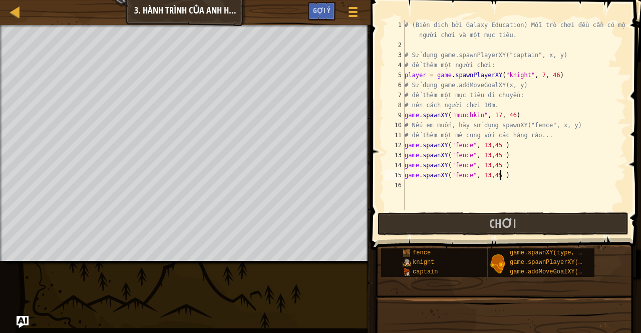
click at [405, 183] on div "# (Biên dịch bởi Galaxy Education) Mỗi trò chơi đều cần có một người chơi và mộ…" at bounding box center [513, 130] width 223 height 220
type textarea "game.spawnXY("fence", 13,45 )"
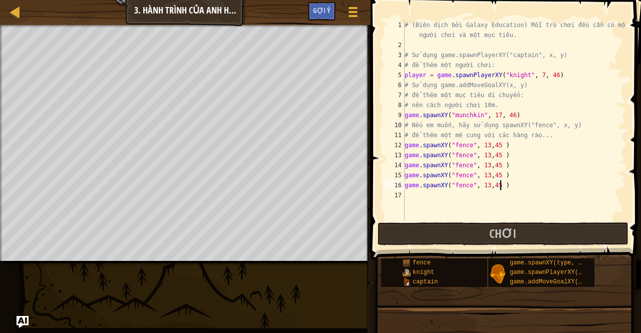
click at [406, 195] on div "# (Biên dịch bởi Galaxy Education) Mỗi trò chơi đều cần có một người chơi và mộ…" at bounding box center [513, 135] width 223 height 230
type textarea "game.spawnXY("fence", 13,45 )"
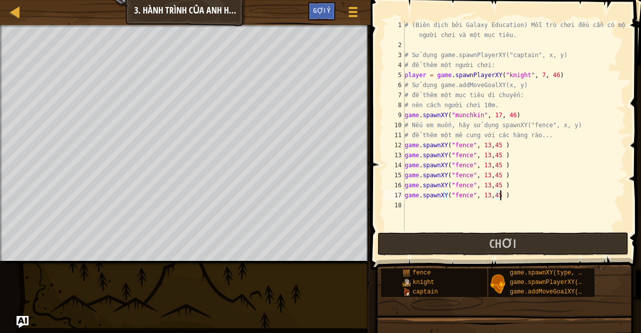
click at [406, 205] on div "# (Biên dịch bởi Galaxy Education) Mỗi trò chơi đều cần có một người chơi và mộ…" at bounding box center [513, 140] width 223 height 240
type textarea "game.spawnXY("fence", 13,45 )"
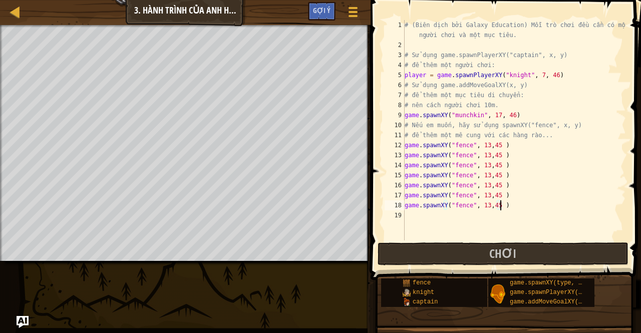
click at [406, 205] on div "# (Biên dịch bởi Galaxy Education) Mỗi trò chơi đều cần có một người chơi và mộ…" at bounding box center [513, 145] width 223 height 250
type textarea "game.spawnXY("fence", 13,45 )"
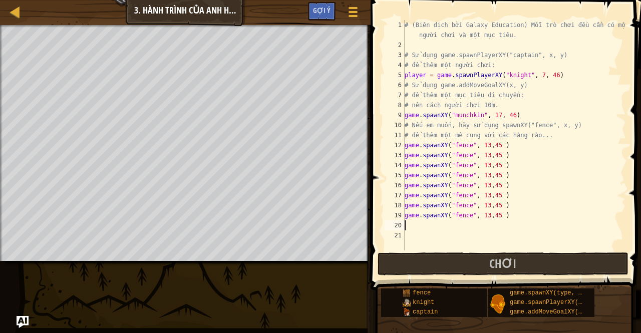
type textarea "game.spawnXY("fence", 13,45 )"
click at [494, 156] on div "# (Biên dịch bởi Galaxy Education) Mỗi trò chơi đều cần có một người chơi và mộ…" at bounding box center [510, 150] width 216 height 260
click at [494, 154] on div "# (Biên dịch bởi Galaxy Education) Mỗi trò chơi đều cần có một người chơi và mộ…" at bounding box center [510, 150] width 216 height 260
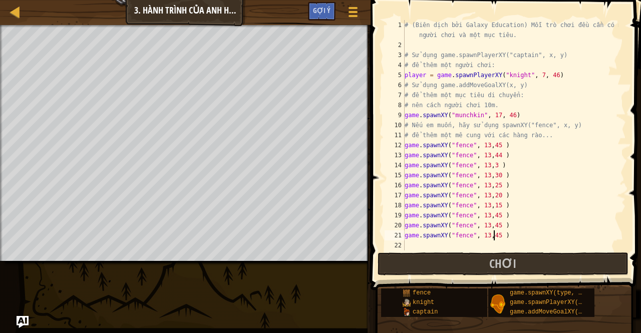
click at [494, 235] on div "# (Biên dịch bởi Galaxy Education) Mỗi trò chơi đều cần có một người chơi và mộ…" at bounding box center [510, 150] width 216 height 260
click at [495, 208] on div "# (Biên dịch bởi Galaxy Education) Mỗi trò chơi đều cần có một người chơi và mộ…" at bounding box center [510, 150] width 216 height 260
type textarea "game.spawnXY("fence", 13,18 )"
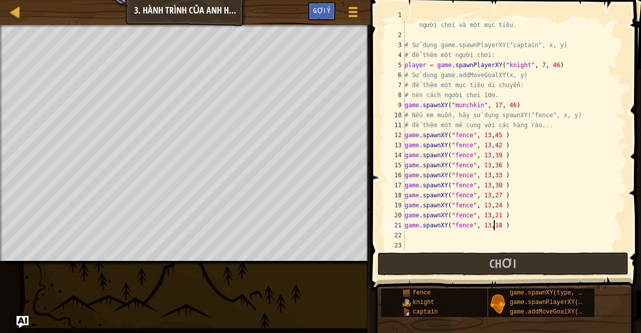
click at [405, 235] on div "# (Biên dịch bởi Galaxy Education) Mỗi trò chơi đều cần có một người chơi và mộ…" at bounding box center [510, 140] width 216 height 260
paste textarea "game.spawnXY("fence", 13,45 )"
click at [447, 176] on div "# (Biên dịch bởi Galaxy Education) Mỗi trò chơi đều cần có một người chơi và mộ…" at bounding box center [510, 140] width 216 height 260
click at [493, 238] on div "# (Biên dịch bởi Galaxy Education) Mỗi trò chơi đều cần có một người chơi và mộ…" at bounding box center [510, 140] width 216 height 260
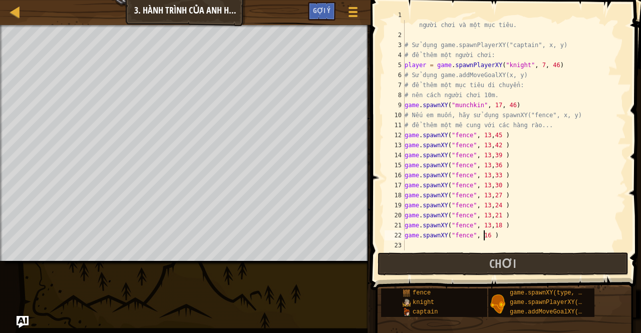
scroll to position [5, 7]
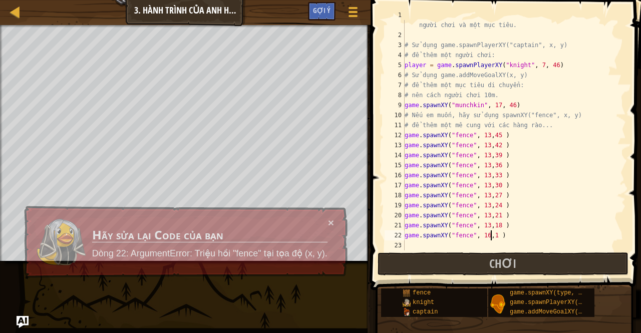
type textarea "game.spawnXY("fence", 16,18 )"
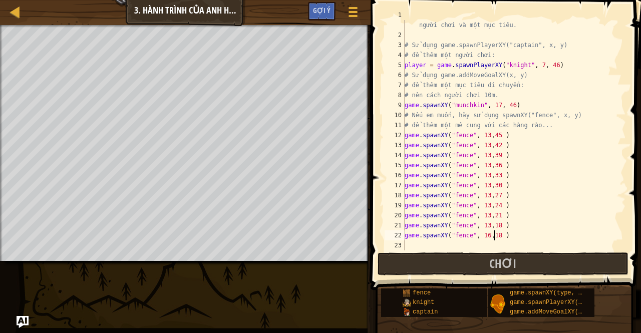
scroll to position [5, 7]
drag, startPoint x: 505, startPoint y: 237, endPoint x: 390, endPoint y: 236, distance: 114.1
click at [390, 236] on div "game.spawnXY("fence", 16,18 ) 1 2 3 4 5 6 7 8 9 10 11 12 13 14 15 16 17 18 19 2…" at bounding box center [503, 135] width 243 height 230
click at [406, 245] on div "# (Biên dịch bởi Galaxy Education) Mỗi trò chơi đều cần có một người chơi và mộ…" at bounding box center [510, 140] width 216 height 260
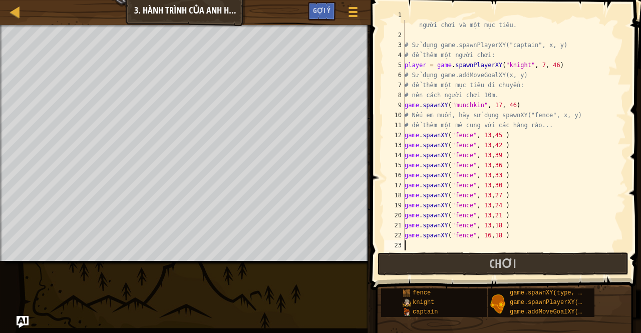
paste textarea "game.spawnXY("fence", 16,18 )"
click at [481, 245] on div "# (Biên dịch bởi Galaxy Education) Mỗi trò chơi đều cần có một người chơi và mộ…" at bounding box center [510, 140] width 216 height 260
click at [483, 245] on div "# (Biên dịch bởi Galaxy Education) Mỗi trò chơi đều cần có một người chơi và mộ…" at bounding box center [510, 135] width 216 height 230
click at [479, 245] on div "# (Biên dịch bởi Galaxy Education) Mỗi trò chơi đều cần có một người chơi và mộ…" at bounding box center [510, 140] width 216 height 260
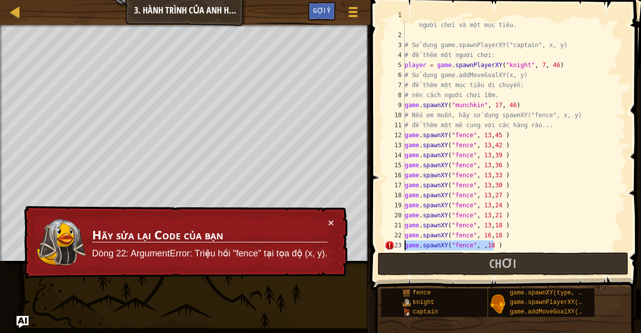
drag, startPoint x: 505, startPoint y: 244, endPoint x: 397, endPoint y: 243, distance: 107.6
click at [397, 243] on div "game.spawnXY("fence", ,18 ) 1 2 3 4 5 6 7 8 9 10 11 12 13 14 15 16 17 18 19 20 …" at bounding box center [503, 135] width 243 height 230
click at [476, 245] on div "# (Biên dịch bởi Galaxy Education) Mỗi trò chơi đều cần có một người chơi và mộ…" at bounding box center [510, 135] width 216 height 230
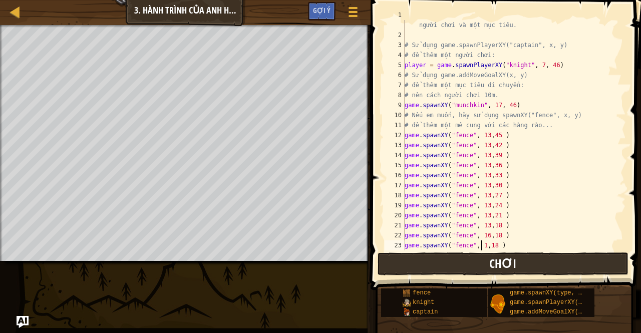
type textarea "game.spawnXY("fence", 15,18 )"
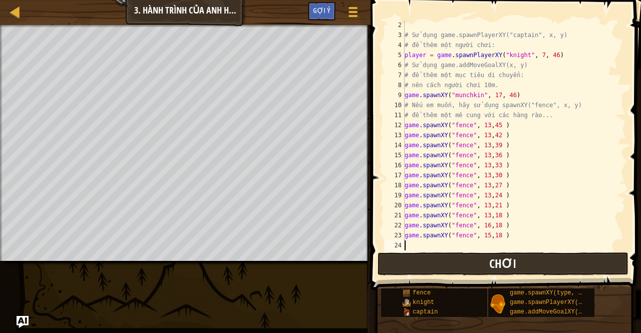
scroll to position [20, 0]
type textarea "game.spawnXY("fence", 15,18 )"
paste textarea "game.spawnXY("fence", ,18 )"
type textarea "game.spawnXY("fence", ,18 )"
paste textarea "game.spawnXY("fence", ,18 )"
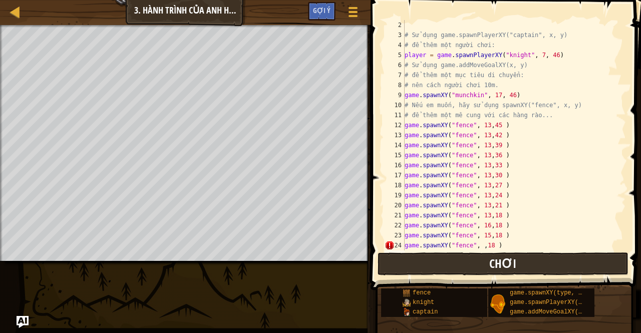
type textarea "game.spawnXY("fence", ,18 )"
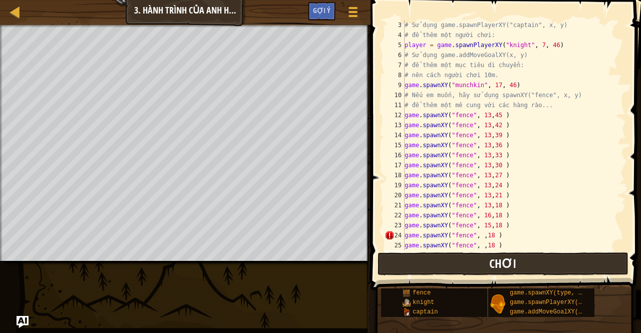
paste textarea "game.spawnXY("fence", ,18 )"
type textarea "game.spawnXY("fence", ,18 )"
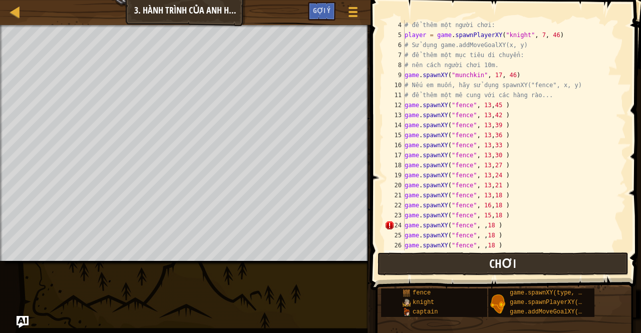
paste textarea "game.spawnXY("fence", ,18 )"
type textarea "game.spawnXY("fence", ,18 )"
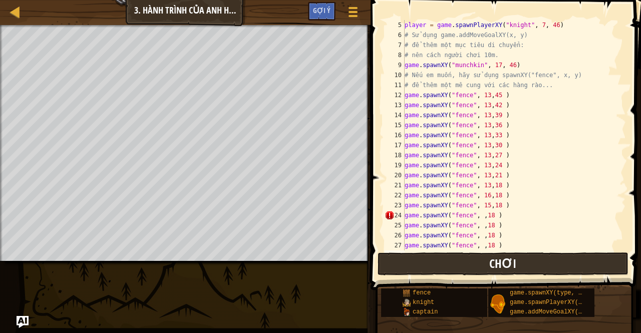
paste textarea "game.spawnXY("fence", ,18 )"
type textarea "game.spawnXY("fence", ,18 )"
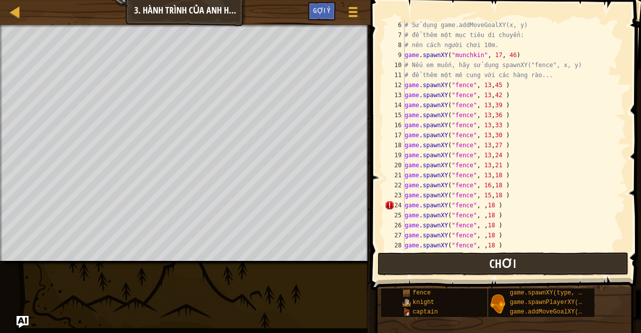
paste textarea "game.spawnXY("fence", ,18 )"
type textarea "game.spawnXY("fence", ,18 )"
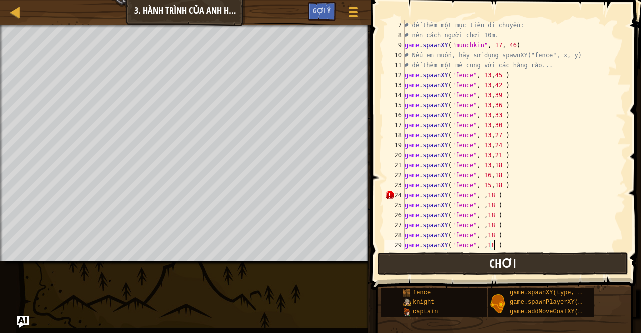
scroll to position [70, 0]
click at [475, 196] on div "# để thêm một mục tiêu di chuyển: # nên cách người chơi 10m. game . spawnXY ( "…" at bounding box center [510, 145] width 216 height 250
type textarea "game.spawnXY("fence", 37,18 )"
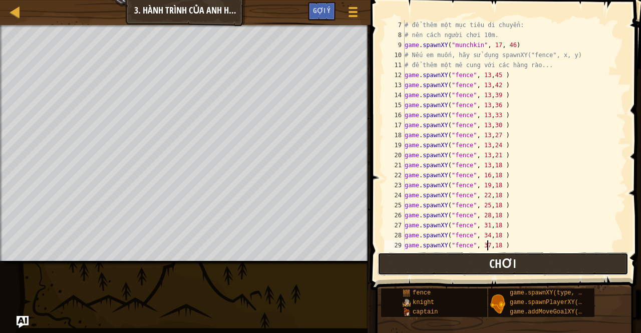
click at [465, 264] on button "Chơi" at bounding box center [502, 263] width 251 height 23
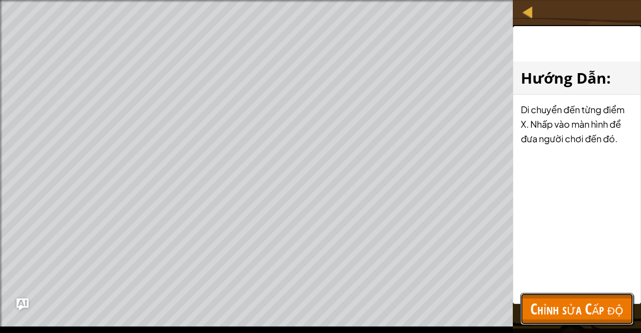
click at [563, 313] on span "Chỉnh sửa Cấp độ" at bounding box center [576, 308] width 93 height 21
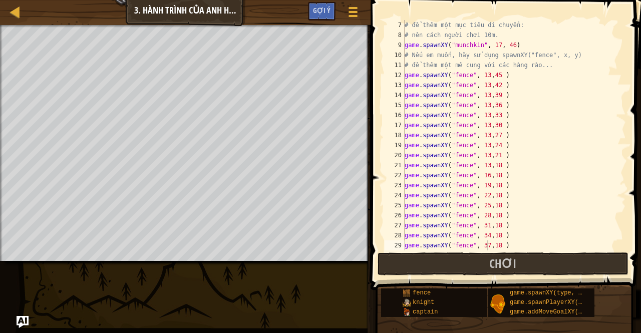
scroll to position [90, 0]
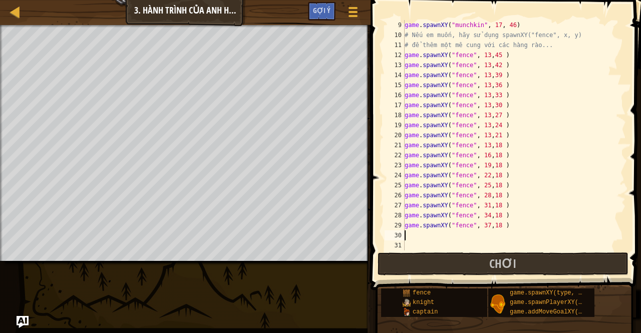
click at [408, 236] on div "game . spawnXY ( "munchkin" , 17 , 46 ) # Nếu em muốn, hãy sử dụng spawnXY("fen…" at bounding box center [510, 145] width 216 height 250
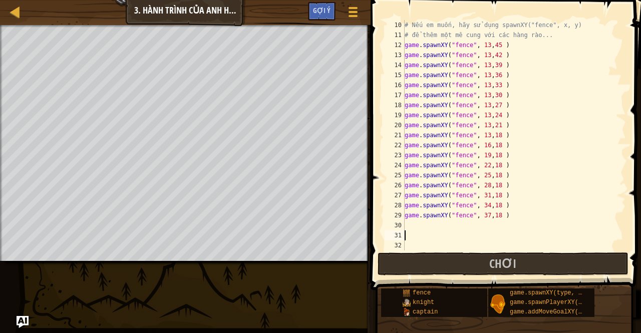
scroll to position [100, 0]
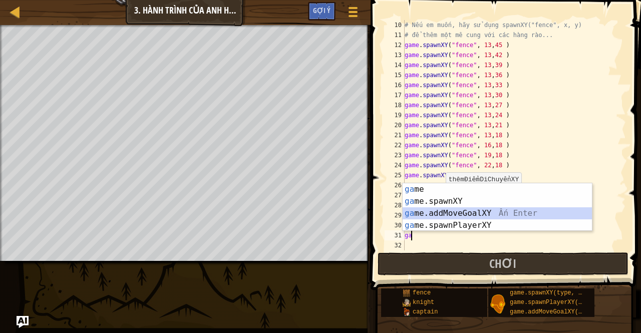
click at [461, 214] on div "ga me Ấn Enter ga me.spawnXY Ấn Enter ga me.addMoveGoalXY Ấn Enter ga me.spawnP…" at bounding box center [497, 219] width 190 height 72
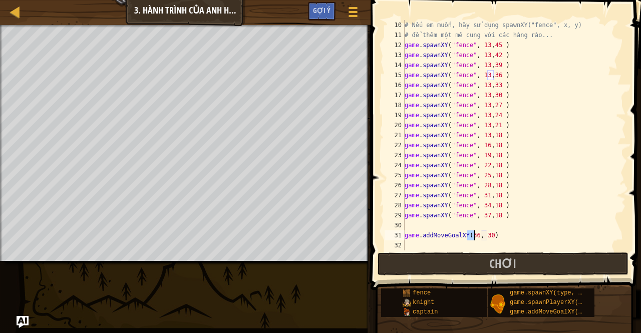
scroll to position [5, 5]
type textarea "game.addMoveGoalXY(7, 10)"
drag, startPoint x: 489, startPoint y: 230, endPoint x: 404, endPoint y: 239, distance: 84.5
click at [404, 239] on div "# Nếu em muốn, hãy sử dụng spawnXY("fence", x, y) # để thêm một mê cung với các…" at bounding box center [510, 145] width 216 height 250
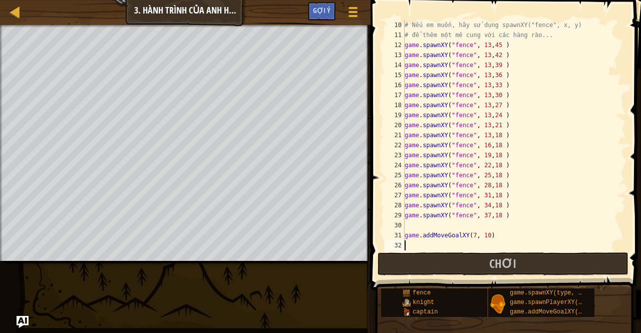
click at [406, 244] on div "# Nếu em muốn, hãy sử dụng spawnXY("fence", x, y) # để thêm một mê cung với các…" at bounding box center [510, 145] width 216 height 250
paste textarea "game.addMoveGoalXY(7, 10)"
click at [469, 244] on div "# Nếu em muốn, hãy sử dụng spawnXY("fence", x, y) # để thêm một mê cung với các…" at bounding box center [510, 145] width 216 height 250
type textarea "game.addMoveGoalXY(44, 10)"
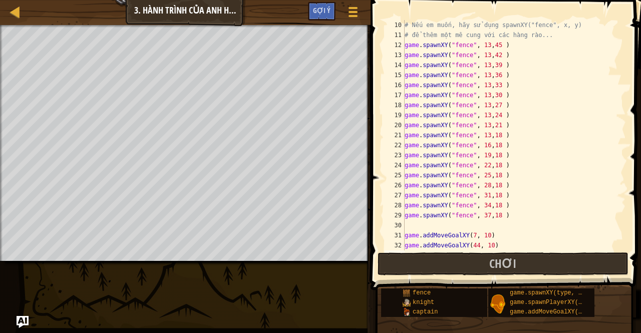
paste textarea "game.addMoveGoalXY(7, 10)"
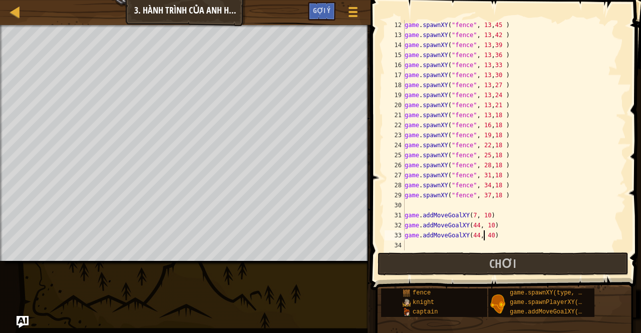
scroll to position [5, 7]
type textarea "game.addMoveGoalXY(44, 46)"
click at [407, 240] on div "game . spawnXY ( "fence" , 13 , 45 ) game . spawnXY ( "fence" , 13 , 42 ) game …" at bounding box center [510, 145] width 216 height 250
paste textarea "game.addMoveGoalXY(7, 10)"
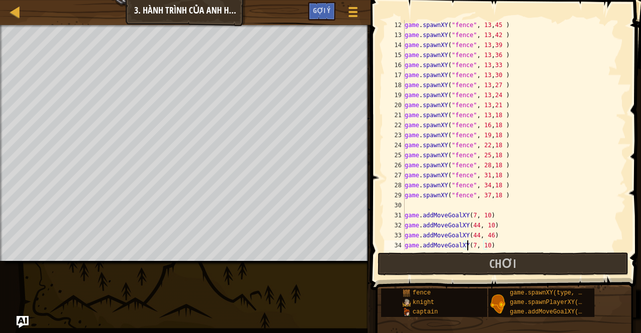
click at [468, 241] on div "game . spawnXY ( "fence" , 13 , 45 ) game . spawnXY ( "fence" , 13 , 42 ) game …" at bounding box center [510, 145] width 216 height 250
type textarea "game.addMoveGoalXY(27, 34)"
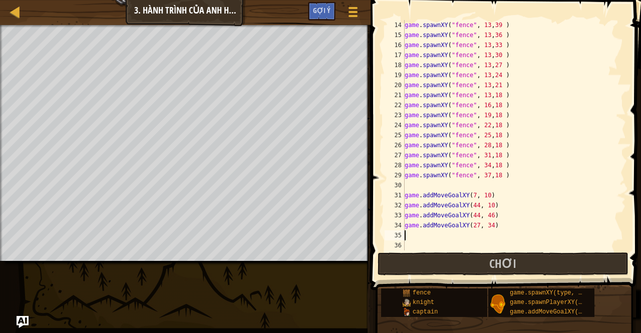
paste textarea "game.addMoveGoalXY(7, 10)"
type textarea "game.addMoveGoalXY(17, 47)"
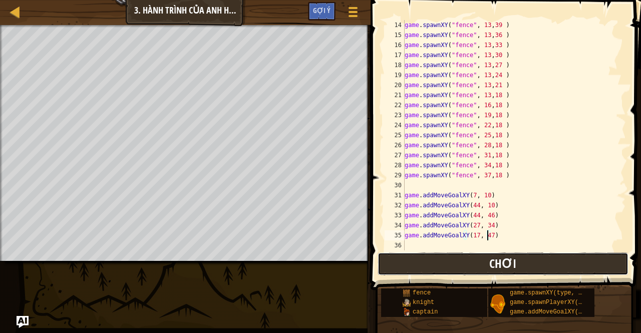
click at [491, 260] on span "Chơi" at bounding box center [502, 263] width 27 height 16
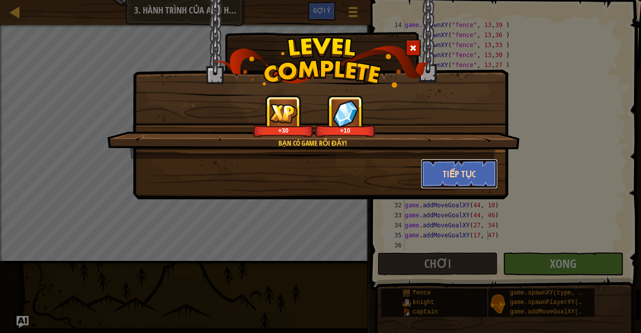
click at [437, 179] on button "Tiếp tục" at bounding box center [459, 174] width 78 height 30
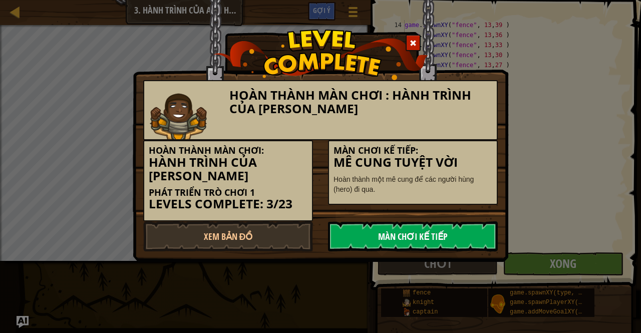
click at [424, 230] on link "Màn chơi kế tiếp" at bounding box center [413, 236] width 170 height 30
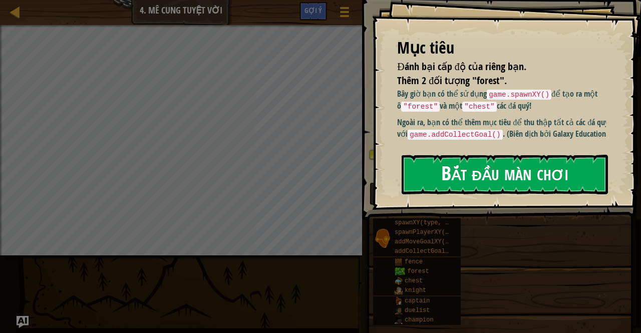
click at [520, 159] on button "Bắt đầu màn chơi" at bounding box center [504, 175] width 206 height 40
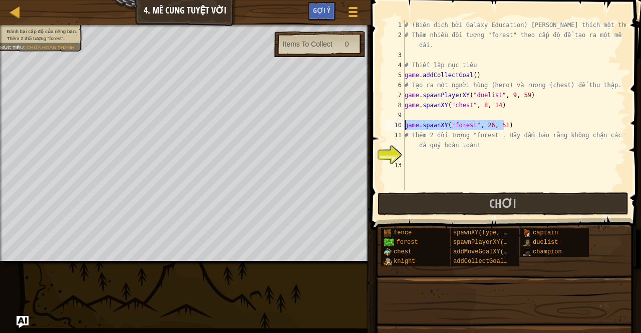
drag, startPoint x: 505, startPoint y: 128, endPoint x: 389, endPoint y: 127, distance: 115.1
click at [389, 127] on div "1 2 3 4 5 6 7 8 9 10 11 12 13 # (Biên dịch bởi Galaxy Education) [PERSON_NAME] …" at bounding box center [503, 105] width 243 height 170
type textarea "game.spawnXY("forest", 26, 51)"
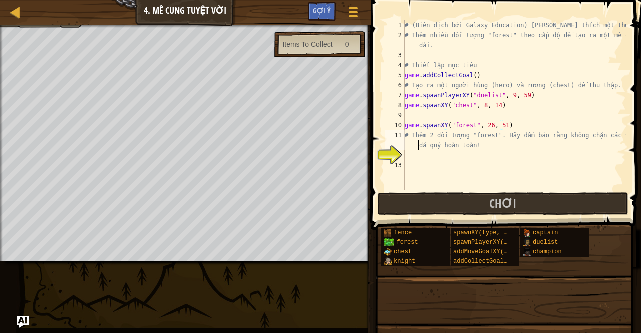
click at [405, 149] on div "# (Biên dịch bởi Galaxy Education) [PERSON_NAME] thích một thử thách! # Thêm nh…" at bounding box center [513, 115] width 223 height 190
type textarea "# Thêm 2 đối tượng "forest". Hãy đẩm bảo rằng không chặn các viên đá quý hoàn t…"
click at [406, 152] on div "# (Biên dịch bởi Galaxy Education) [PERSON_NAME] thích một thử thách! # Thêm nh…" at bounding box center [513, 115] width 223 height 190
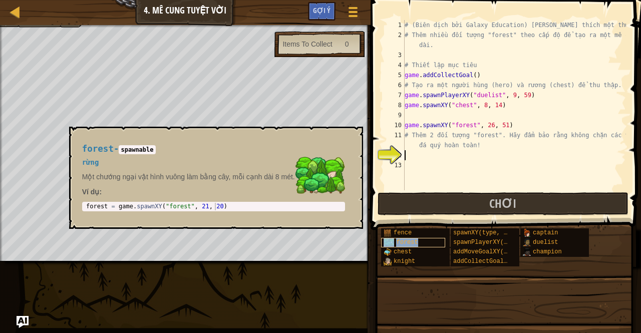
click at [410, 246] on span "forest" at bounding box center [407, 242] width 22 height 7
type textarea "forest = game.spawnXY("forest", 21, 20)"
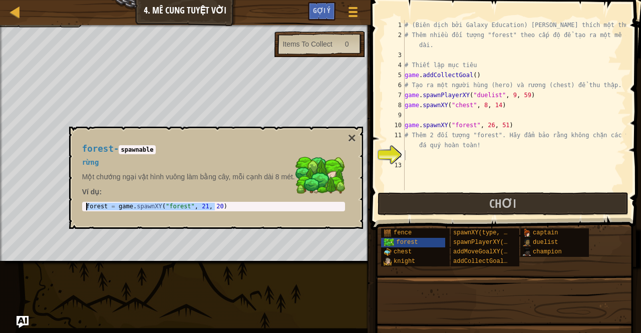
drag, startPoint x: 222, startPoint y: 206, endPoint x: 80, endPoint y: 206, distance: 141.7
click at [80, 206] on div "forest - spawnable rừng Một chướng ngại vật hình vuông làm bằng cây, mỗi cạnh d…" at bounding box center [213, 178] width 277 height 86
click at [413, 158] on div "# (Biên dịch bởi Galaxy Education) [PERSON_NAME] thích một thử thách! # Thêm nh…" at bounding box center [513, 115] width 223 height 190
paste textarea "forest = game.spawnXY("forest", 21, 20)"
click at [348, 136] on button "×" at bounding box center [351, 138] width 8 height 14
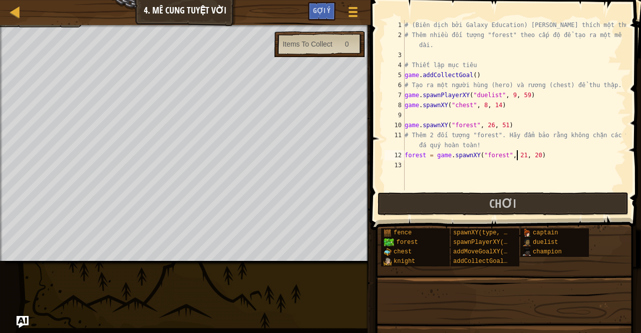
click at [517, 159] on div "# (Biên dịch bởi Galaxy Education) [PERSON_NAME] thích một thử thách! # Thêm nh…" at bounding box center [513, 115] width 223 height 190
type textarea "forest = game.spawnXY("forest", 43, 58)"
drag, startPoint x: 543, startPoint y: 163, endPoint x: 436, endPoint y: 163, distance: 106.6
click at [401, 163] on div "forest = game.spawnXY("forest", 43, 58) 1 2 3 4 5 6 7 8 9 10 11 12 13 # (Biên d…" at bounding box center [503, 105] width 243 height 170
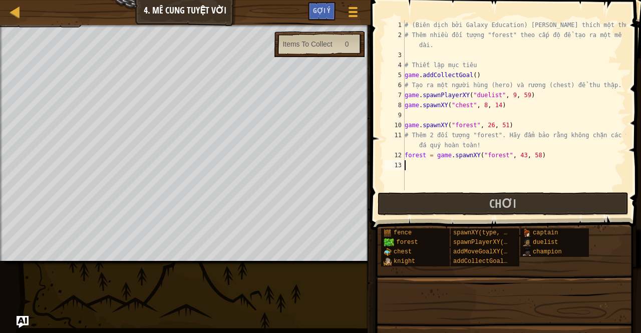
scroll to position [5, 0]
paste textarea "forest = game.spawnXY("forest", 21, 20)"
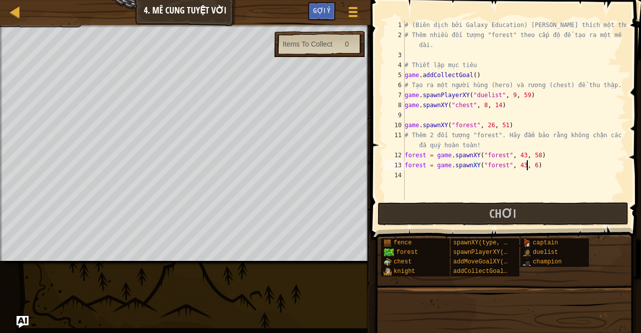
scroll to position [5, 10]
type textarea "forest = game.spawnXY("forest", 43, 64)"
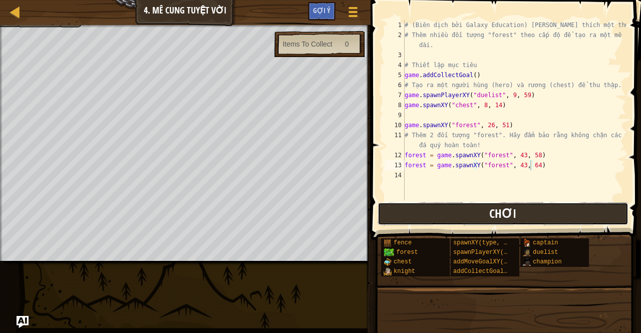
click at [447, 210] on button "Chơi" at bounding box center [502, 213] width 251 height 23
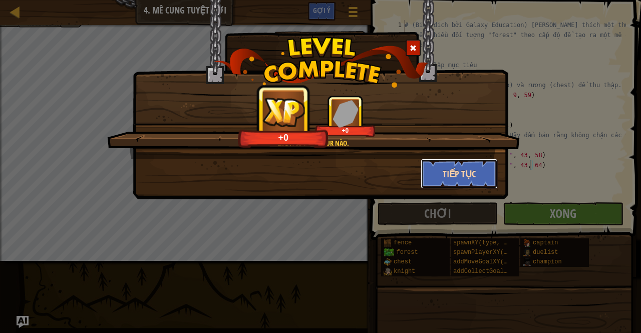
click at [471, 175] on button "Tiếp tục" at bounding box center [459, 174] width 78 height 30
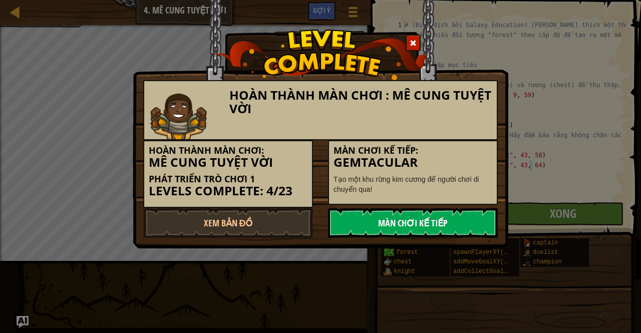
click at [459, 213] on link "Màn chơi kế tiếp" at bounding box center [413, 223] width 170 height 30
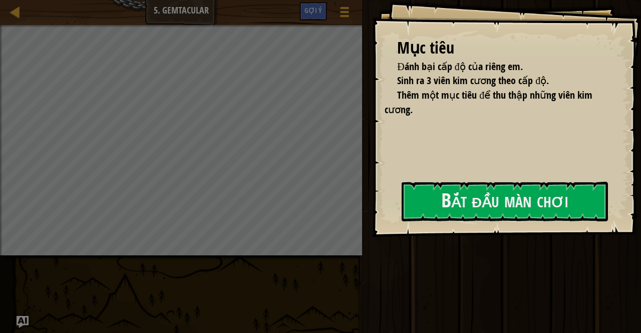
click at [406, 236] on div "Mục tiêu Đánh bại cấp độ của riêng em. Sinh ra 3 viên kim cương theo cấp độ. Th…" at bounding box center [506, 118] width 269 height 237
click at [394, 207] on div "Mục tiêu Đánh bại cấp độ của riêng em. Sinh ra 3 viên kim cương theo cấp độ. Th…" at bounding box center [506, 118] width 269 height 237
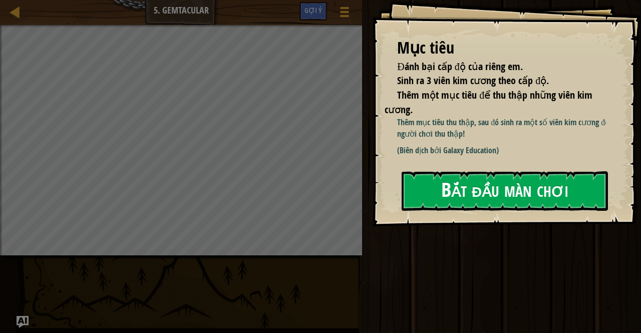
click at [439, 178] on button "Bắt đầu màn chơi" at bounding box center [504, 191] width 206 height 40
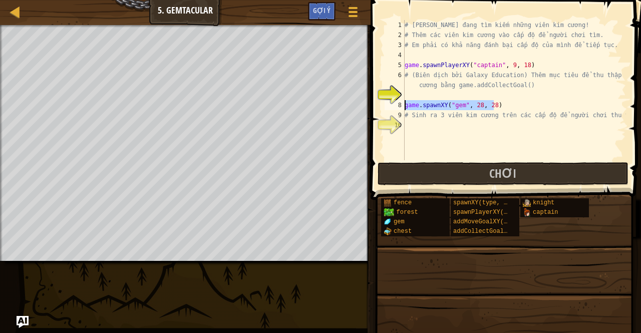
drag, startPoint x: 497, startPoint y: 103, endPoint x: 393, endPoint y: 108, distance: 103.2
click at [393, 108] on div "1 2 3 4 5 6 7 8 9 10 # [PERSON_NAME] đang tìm kiếm những viên kim cương! # Thêm…" at bounding box center [503, 90] width 243 height 140
type textarea "game.spawnXY("gem", 28, 28)"
click at [410, 121] on div "# [PERSON_NAME] đang tìm kiếm những viên kim cương! # Thêm các viên kim cương v…" at bounding box center [513, 100] width 223 height 160
type textarea "game.spawnXY("gem", 28, 28)"
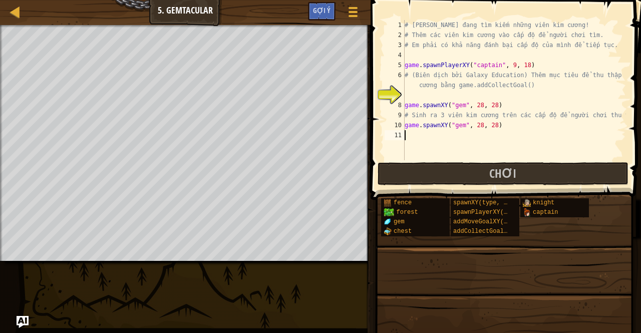
click at [405, 135] on div "# [PERSON_NAME] đang tìm kiếm những viên kim cương! # Thêm các viên kim cương v…" at bounding box center [513, 100] width 223 height 160
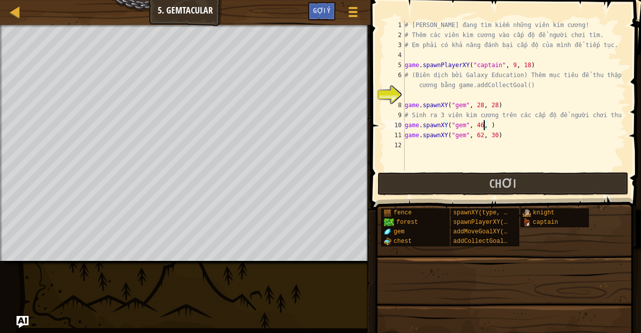
scroll to position [5, 7]
type textarea "game.spawnXY("gem", 46, 59)"
click at [449, 190] on button "Chơi" at bounding box center [502, 183] width 251 height 23
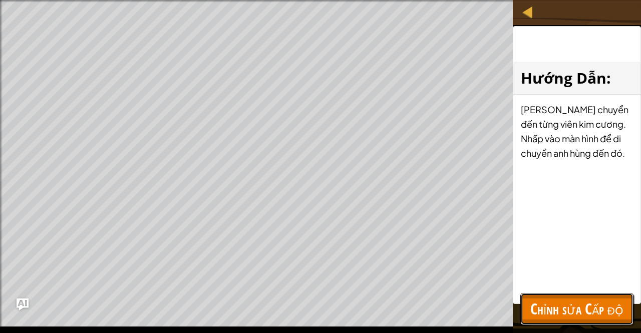
click at [555, 317] on span "Chỉnh sửa Cấp độ" at bounding box center [576, 308] width 93 height 21
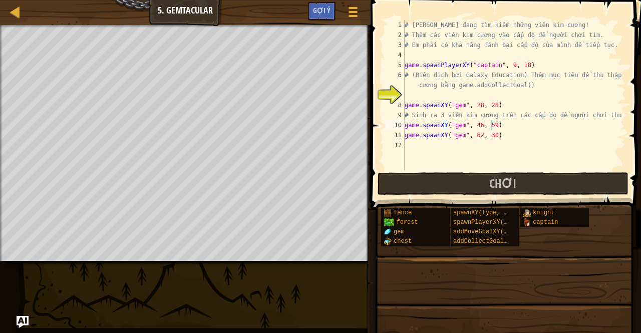
click at [406, 151] on div "# [PERSON_NAME] đang tìm kiếm những viên kim cương! # Thêm các viên kim cương v…" at bounding box center [513, 105] width 223 height 170
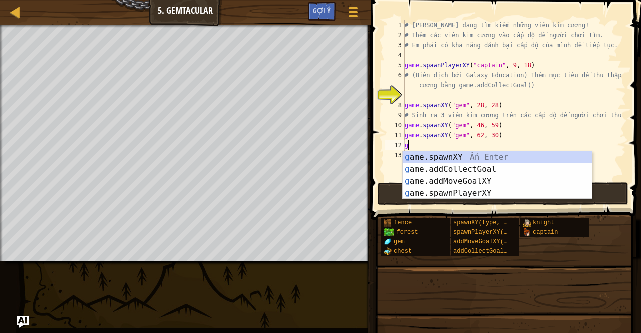
type textarea "ga"
click at [446, 167] on div "ga me.spawnXY Ấn Enter ga me.addCollectGoal Ấn Enter ga me.addMoveGoalXY Ấn Ent…" at bounding box center [497, 187] width 190 height 72
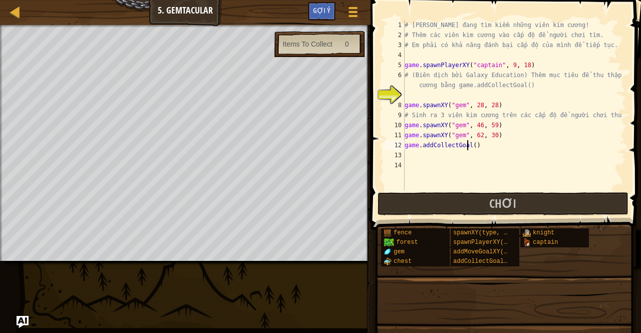
click at [468, 145] on div "# [PERSON_NAME] đang tìm kiếm những viên kim cương! # Thêm các viên kim cương v…" at bounding box center [513, 115] width 223 height 190
click at [469, 145] on div "# [PERSON_NAME] đang tìm kiếm những viên kim cương! # Thêm các viên kim cương v…" at bounding box center [513, 115] width 223 height 190
type textarea "game.addCollectGoal(3)"
click at [435, 200] on button "Chơi" at bounding box center [502, 203] width 251 height 23
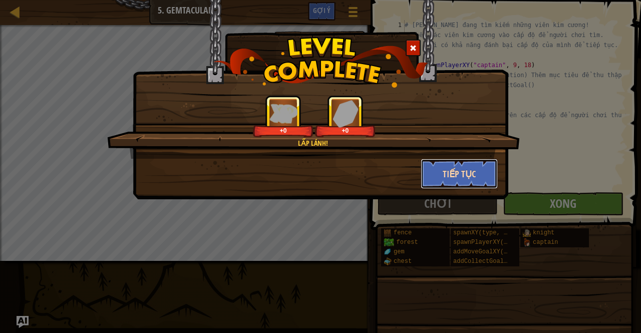
click at [485, 174] on button "Tiếp tục" at bounding box center [459, 174] width 78 height 30
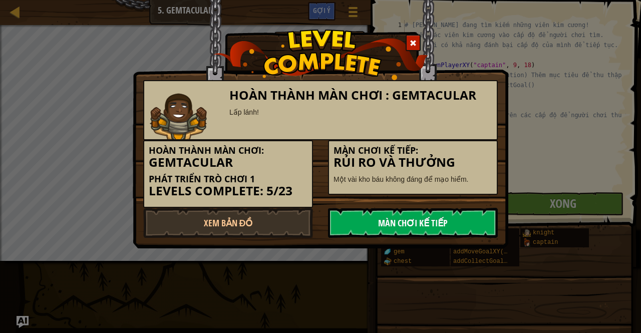
click at [434, 222] on link "Màn chơi kế tiếp" at bounding box center [413, 223] width 170 height 30
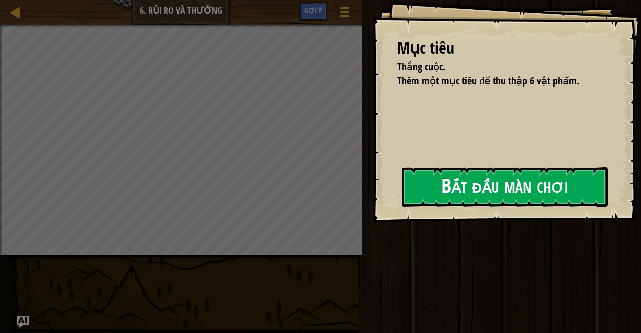
click at [418, 197] on button "Bắt đầu màn chơi" at bounding box center [504, 187] width 206 height 40
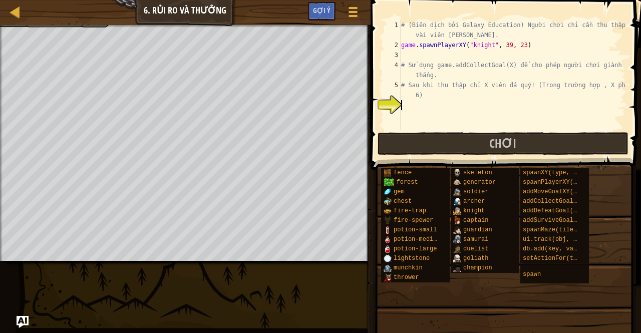
type textarea "g"
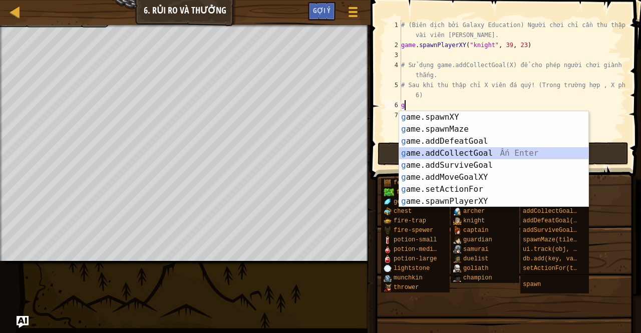
click at [441, 156] on div "g ame.spawnXY Ấn Enter g ame.spawnMaze Ấn Enter g ame.addDefeatGoal Ấn Enter g …" at bounding box center [494, 171] width 190 height 120
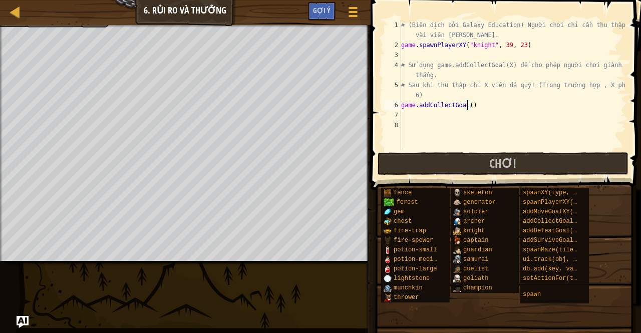
click at [467, 101] on div "# (Biên dịch bởi Galaxy Education) Người chơi chỉ cần thu thập một vài viên kim…" at bounding box center [512, 100] width 227 height 160
type textarea "game.addCollectGoal(6)"
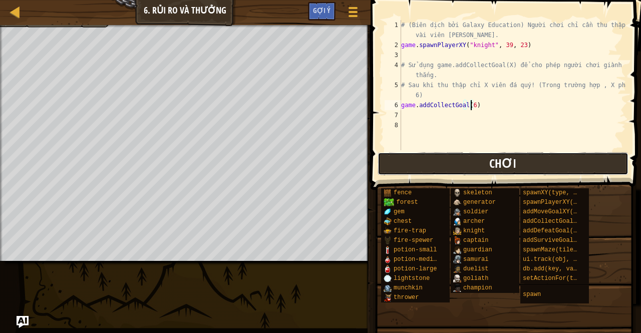
click at [462, 171] on button "Chơi" at bounding box center [502, 163] width 251 height 23
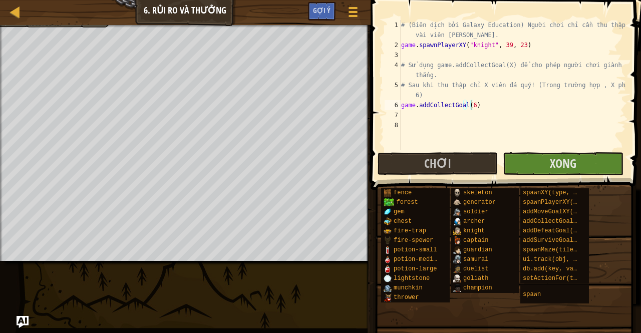
click at [403, 186] on span at bounding box center [503, 326] width 263 height 296
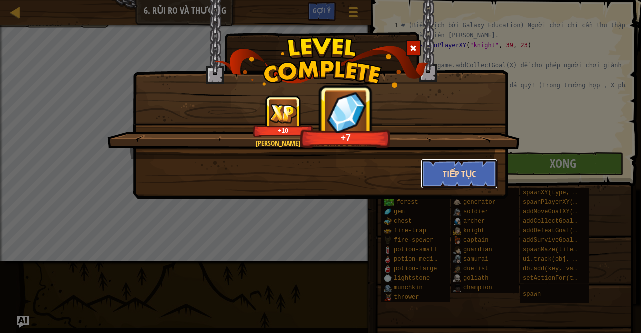
click at [450, 170] on button "Tiếp tục" at bounding box center [459, 174] width 78 height 30
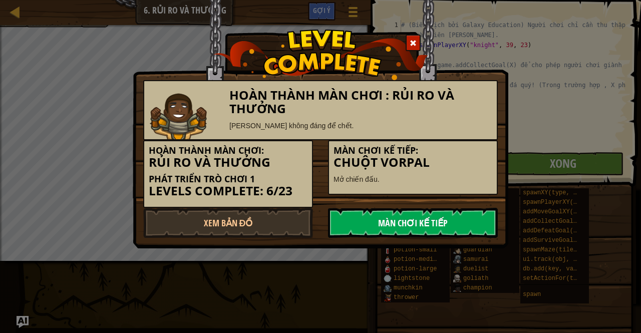
click at [410, 218] on link "Màn chơi kế tiếp" at bounding box center [413, 223] width 170 height 30
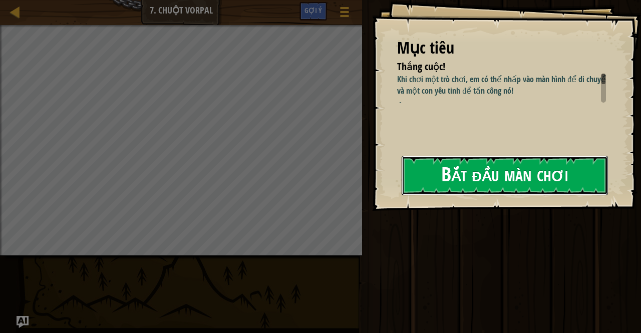
click at [434, 182] on button "Bắt đầu màn chơi" at bounding box center [504, 176] width 206 height 40
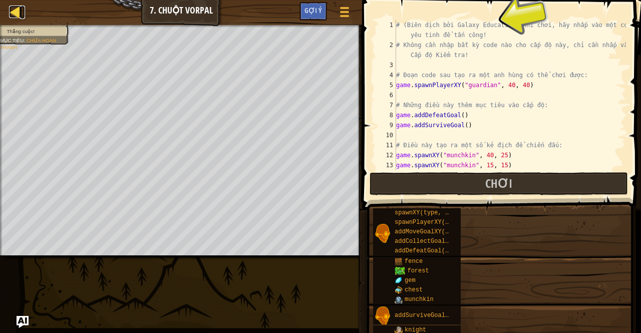
click at [16, 11] on div at bounding box center [15, 12] width 13 height 13
select select "vi"
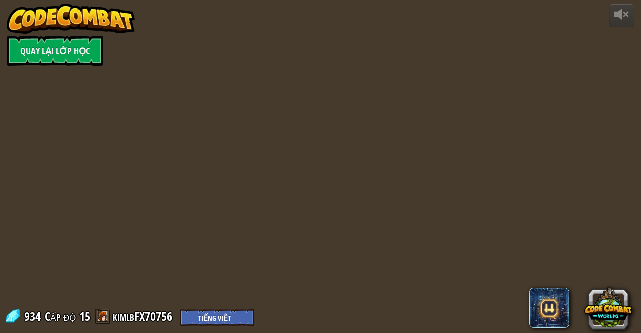
select select "vi"
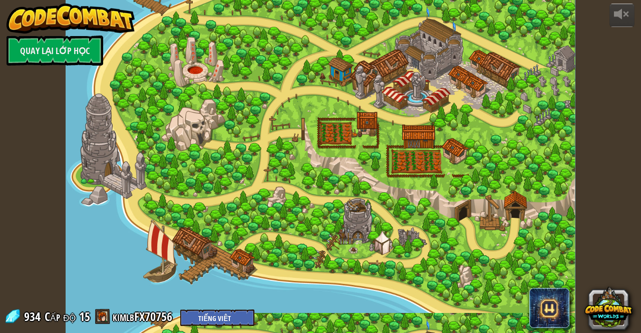
select select "vi"
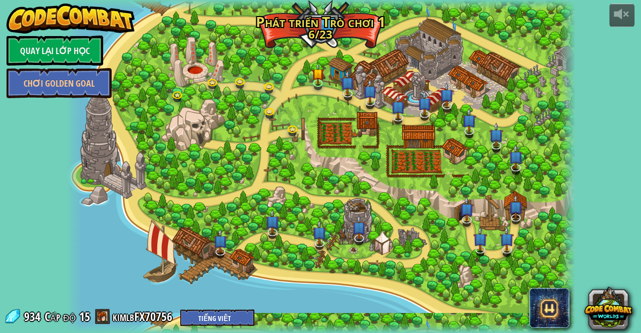
select select "vi"
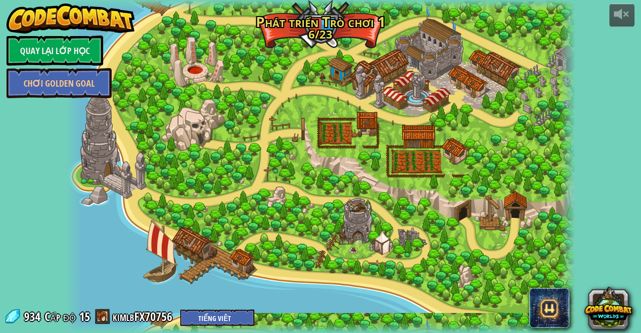
select select "vi"
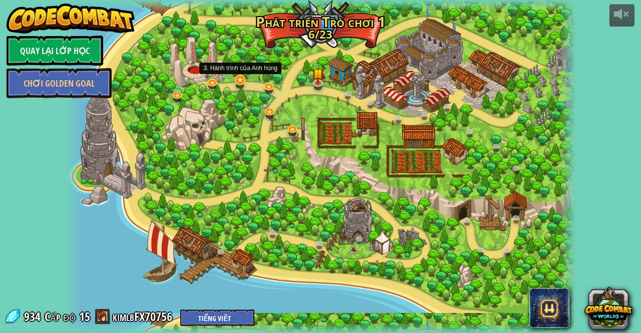
select select "vi"
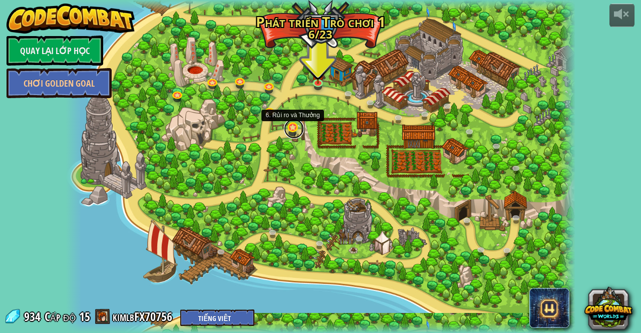
click at [293, 129] on link at bounding box center [294, 129] width 20 height 20
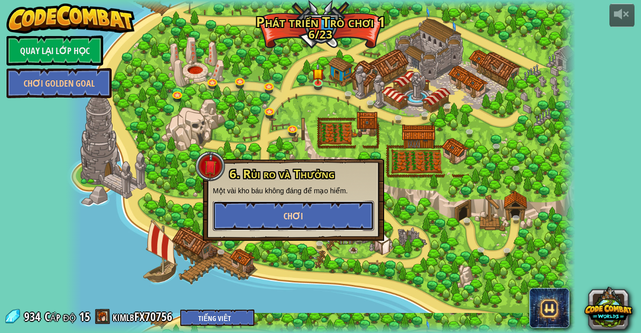
click at [298, 214] on span "Chơi" at bounding box center [293, 216] width 20 height 13
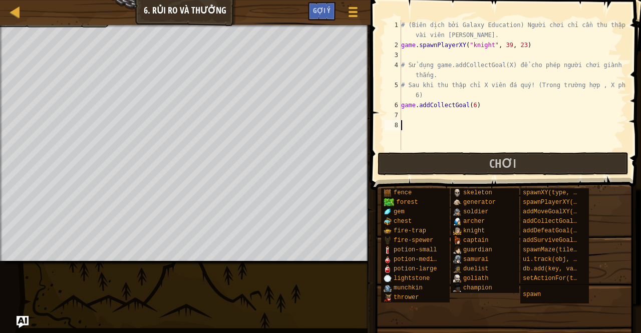
click at [17, 20] on div "Bản đồ Phát triển trò chơi 1 6. Rủi ro và Thưởng Tuỳ chọn Xong Gợi ý" at bounding box center [185, 12] width 370 height 25
click at [21, 9] on div at bounding box center [15, 12] width 13 height 13
select select "vi"
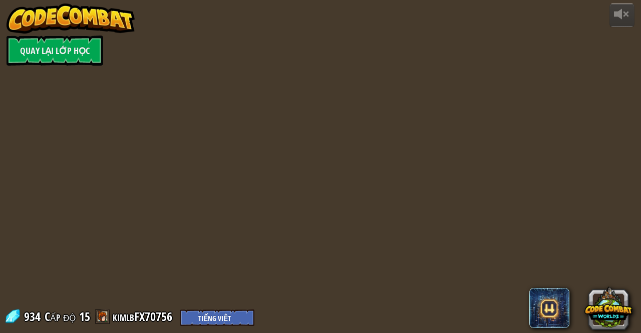
select select "vi"
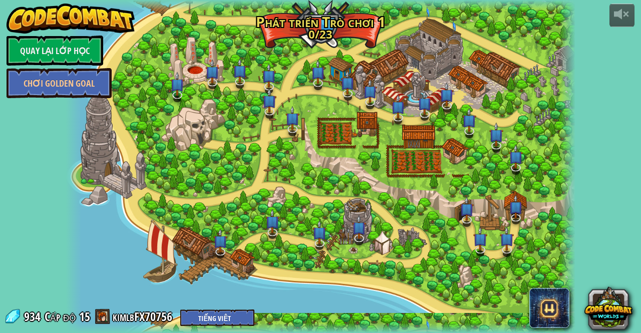
select select "vi"
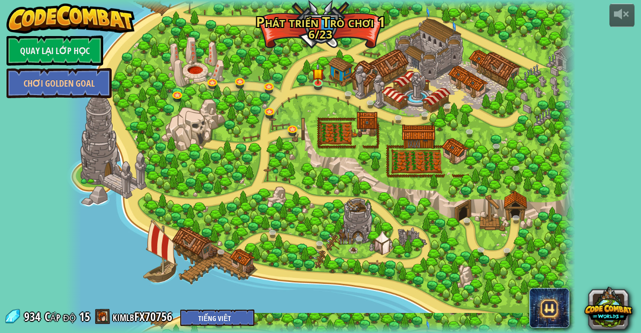
select select "vi"
click at [293, 128] on link at bounding box center [294, 129] width 20 height 20
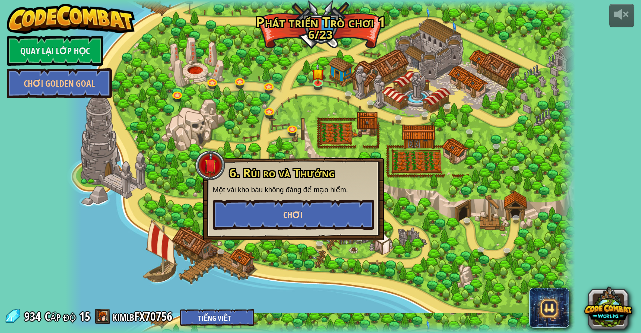
drag, startPoint x: 305, startPoint y: 197, endPoint x: 299, endPoint y: 211, distance: 15.5
click at [299, 211] on div "6. Rủi ro và Thưởng Một vài kho báu không đáng để mạo hiểm. Chơi" at bounding box center [293, 198] width 161 height 64
click at [299, 211] on span "Chơi" at bounding box center [293, 215] width 20 height 13
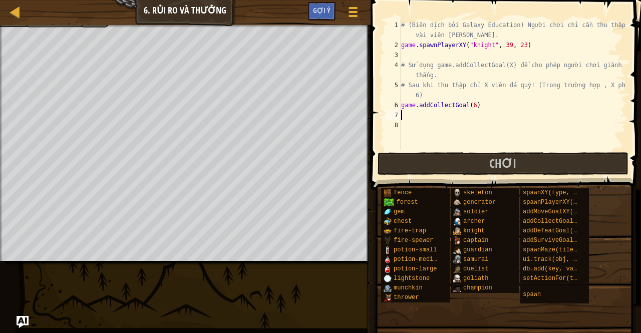
click at [402, 114] on div "# (Biên dịch bởi Galaxy Education) Người chơi chỉ cần thu thập một vài viên kim…" at bounding box center [512, 100] width 227 height 160
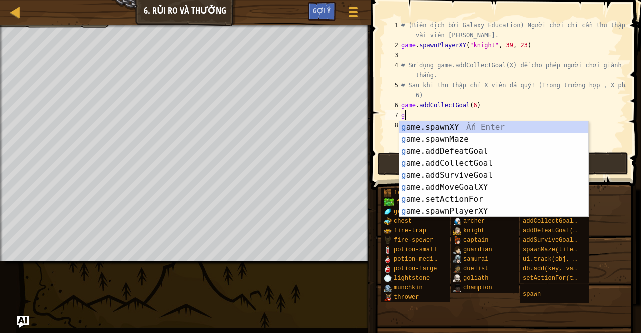
scroll to position [5, 0]
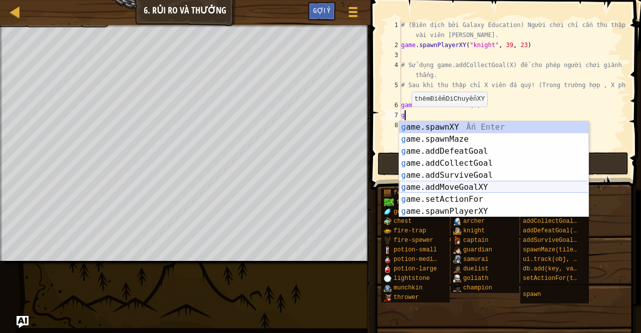
click at [441, 187] on div "g ame.spawnXY Ấn Enter g ame.spawnMaze Ấn Enter g ame.addDefeatGoal Ấn Enter g …" at bounding box center [494, 181] width 190 height 120
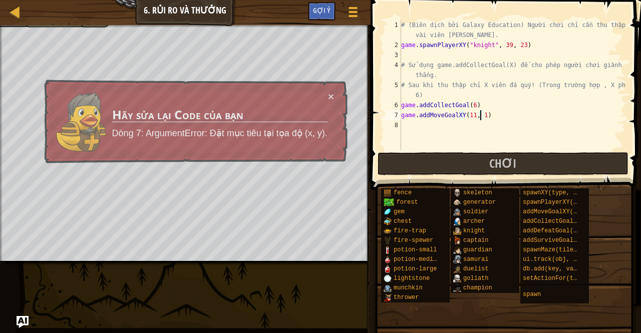
scroll to position [5, 6]
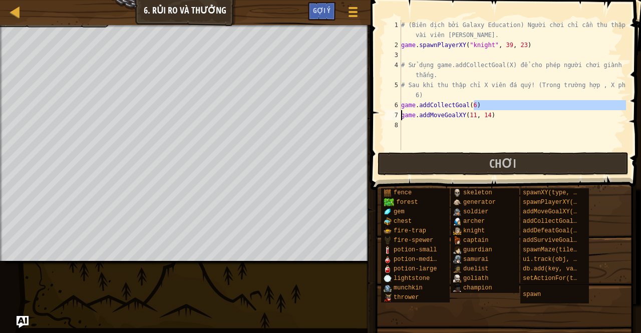
drag, startPoint x: 489, startPoint y: 109, endPoint x: 514, endPoint y: 132, distance: 34.0
click at [423, 120] on div "# (Biên dịch bởi Galaxy Education) Người chơi chỉ cần thu thập một vài viên kim…" at bounding box center [512, 100] width 227 height 160
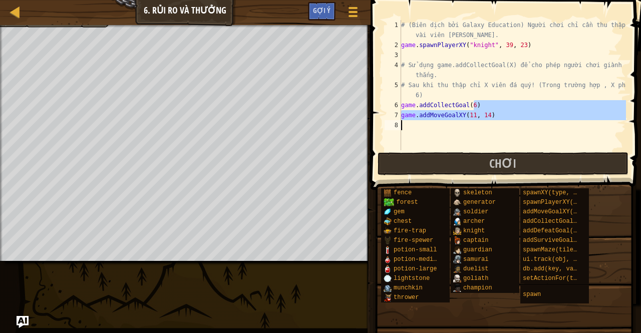
type textarea "game.addMoveGoalXY(11, 14)"
click at [528, 124] on div "# (Biên dịch bởi Galaxy Education) Người chơi chỉ cần thu thập một vài viên kim…" at bounding box center [512, 85] width 227 height 130
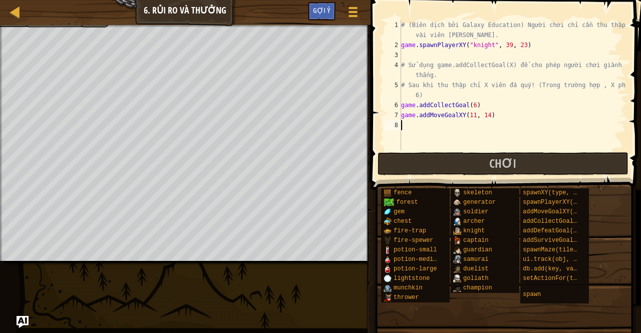
scroll to position [5, 0]
drag, startPoint x: 502, startPoint y: 120, endPoint x: 401, endPoint y: 118, distance: 100.6
click at [401, 118] on div "# (Biên dịch bởi Galaxy Education) Người chơi chỉ cần thu thập một vài viên kim…" at bounding box center [512, 100] width 227 height 160
type textarea "game.addMoveGoalXY(11, 14)"
click at [405, 129] on div "# (Biên dịch bởi Galaxy Education) Người chơi chỉ cần thu thập một vài viên kim…" at bounding box center [512, 100] width 227 height 160
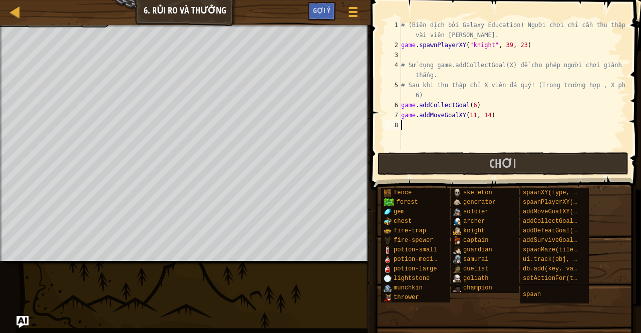
paste textarea "game.addMoveGoalXY(11, 14)"
type textarea "game.addMoveGoalXY(11, 14)"
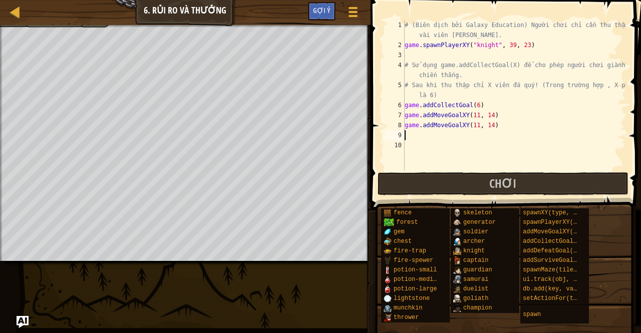
paste textarea "game.addMoveGoalXY(11, 14)"
type textarea "game.addMoveGoalXY(11, 14)"
paste textarea "game.addMoveGoalXY(11, 14)"
type textarea "game.addMoveGoalXY(11, 14)"
paste textarea "game.addMoveGoalXY(11, 14)"
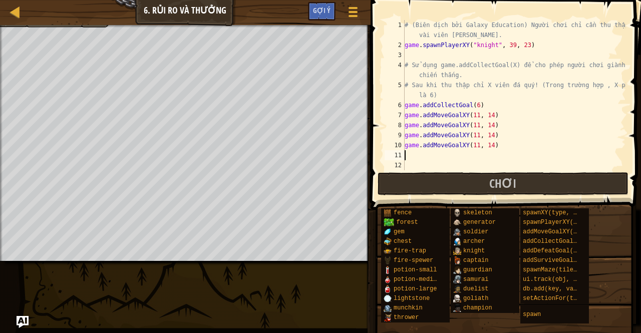
type textarea "game.addMoveGoalXY(11, 14)"
paste textarea "game.addMoveGoalXY(11, 14)"
type textarea "game.addMoveGoalXY(11, 14)"
paste textarea "game.addMoveGoalXY(11, 14)"
type textarea "game.addMoveGoalXY(11, 14)"
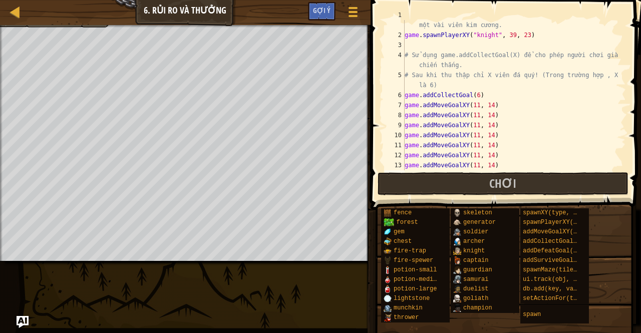
paste textarea "game.addMoveGoalXY(11, 14)"
type textarea "game.addMoveGoalXY(11, 14)"
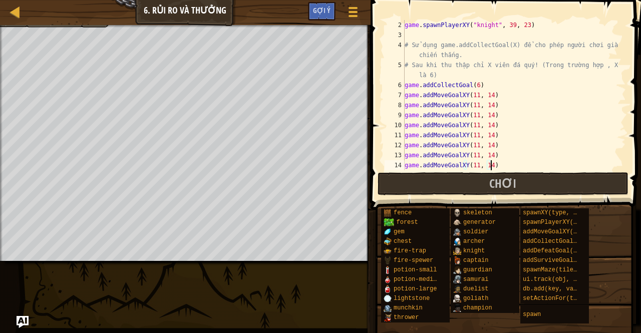
scroll to position [20, 0]
paste textarea "game.addMoveGoalXY(11, 14)"
type textarea "game.addMoveGoalXY(11, 14)"
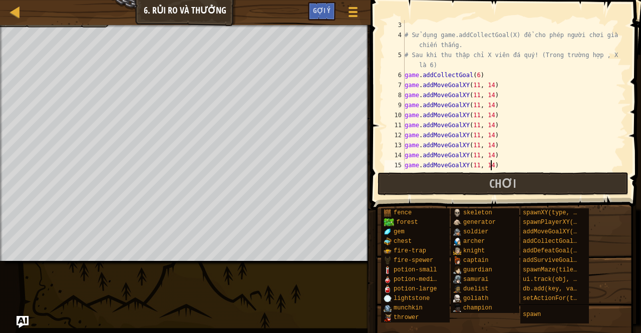
scroll to position [30, 0]
paste textarea "game.addMoveGoalXY(11, 14)"
type textarea "game.addMoveGoalXY(11, 14)"
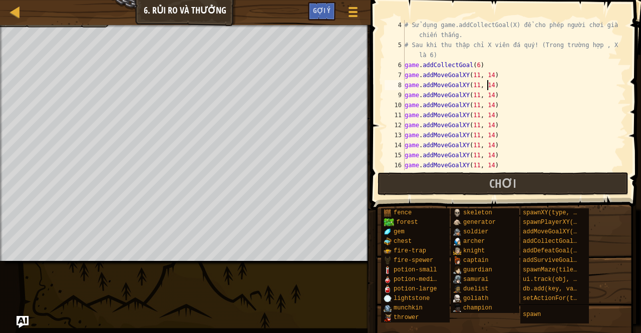
click at [487, 84] on div "# Sử dụng game.addCollectGoal(X) để cho phép người chơi giành chiến thắng. # Sa…" at bounding box center [510, 110] width 216 height 180
type textarea "game.addMoveGoalXY(11, 14)"
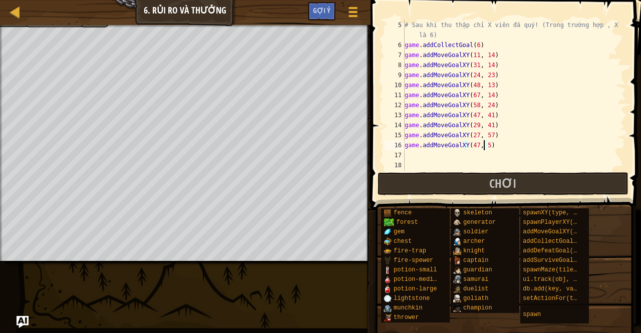
scroll to position [5, 6]
type textarea "game.addMoveGoalXY(47, 58)"
click at [407, 154] on div "# Sau khi thu thập chỉ X viên đá quý! (Trong trường hợp , X phải là 6) game . a…" at bounding box center [510, 110] width 216 height 180
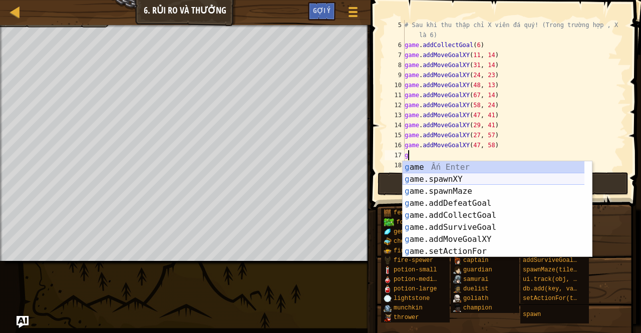
click at [437, 179] on div "g ame Ấn Enter g ame.spawnXY Ấn Enter g ame.spawnMaze Ấn Enter g ame.addDefeatG…" at bounding box center [493, 221] width 182 height 120
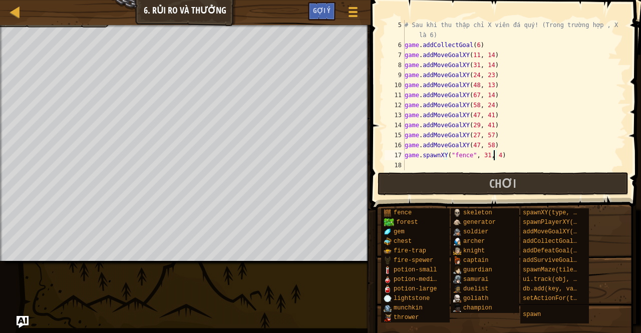
scroll to position [5, 7]
type textarea "game.spawnXY("fence", 35, 41)"
drag, startPoint x: 503, startPoint y: 158, endPoint x: 400, endPoint y: 157, distance: 102.6
click at [400, 157] on div "game.spawnXY("fence", 35, 41) 5 6 7 8 9 10 11 12 13 14 15 16 17 18 # Sau khi th…" at bounding box center [503, 95] width 243 height 150
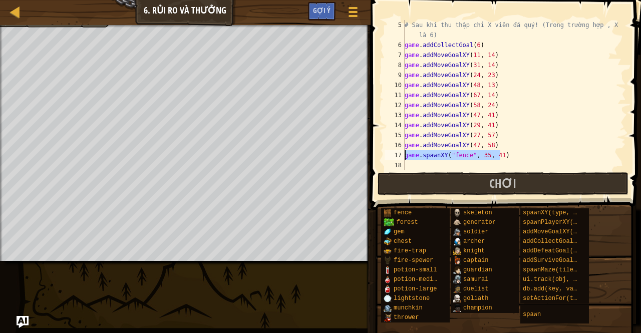
click at [408, 167] on div "# Sau khi thu thập chỉ X viên đá quý! (Trong trường hợp , X phải là 6) game . a…" at bounding box center [510, 110] width 216 height 180
paste textarea "game.spawnXY("fence", 35, 41)"
click at [494, 167] on div "# Sau khi thu thập chỉ X viên đá quý! (Trong trường hợp , X phải là 6) game . a…" at bounding box center [510, 110] width 216 height 180
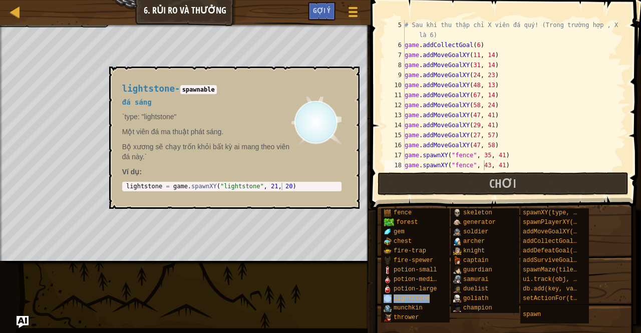
drag, startPoint x: 399, startPoint y: 295, endPoint x: 363, endPoint y: 295, distance: 36.0
click at [363, 295] on div "Bản đồ Phát triển trò chơi 1 6. Rủi ro và Thưởng Tuỳ chọn Xong Gợi ý 1 הההההההה…" at bounding box center [320, 166] width 641 height 333
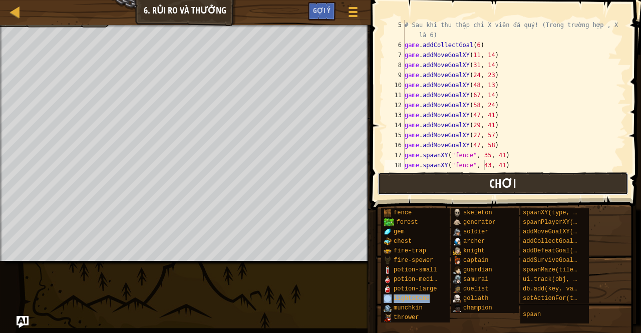
click at [509, 182] on span "Chơi" at bounding box center [502, 183] width 27 height 16
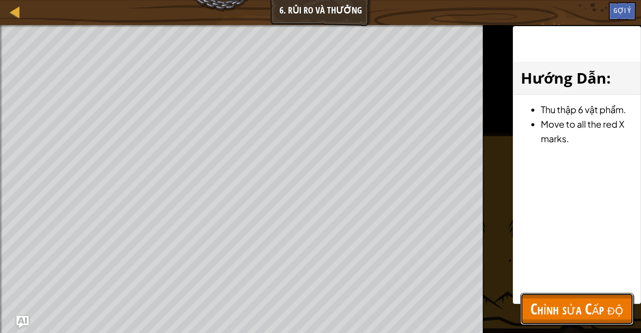
click at [570, 313] on span "Chỉnh sửa Cấp độ" at bounding box center [576, 308] width 93 height 21
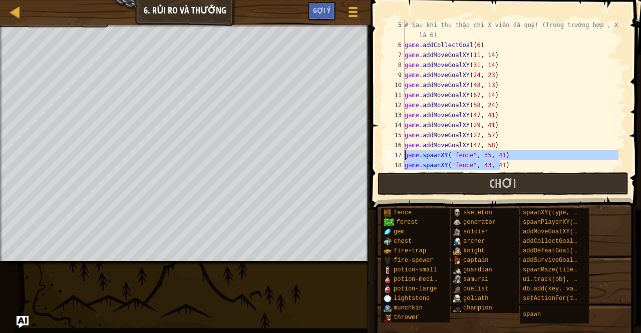
drag, startPoint x: 504, startPoint y: 167, endPoint x: 374, endPoint y: 156, distance: 130.1
click at [374, 156] on div "game.spawnXY("fence", 43, 41) 5 6 7 8 9 10 11 12 13 14 15 16 17 18 19 # Sau khi…" at bounding box center [503, 124] width 273 height 239
type textarea "game.spawnXY("fence", 35, 41) game.spawnXY("fence", 43, 41)"
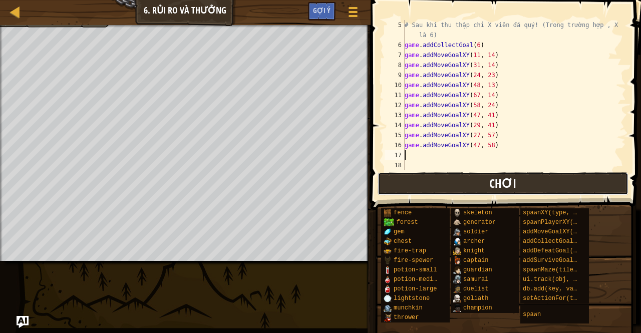
click at [413, 175] on button "Chơi" at bounding box center [502, 183] width 251 height 23
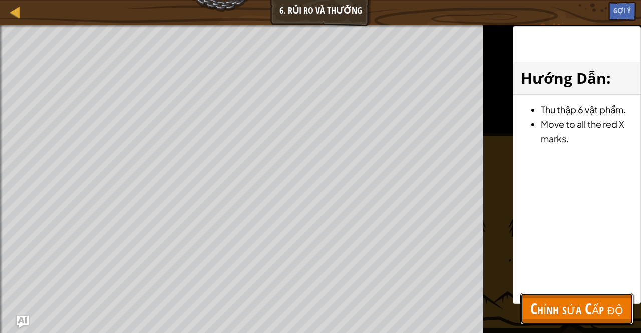
click at [543, 302] on span "Chỉnh sửa Cấp độ" at bounding box center [576, 308] width 93 height 21
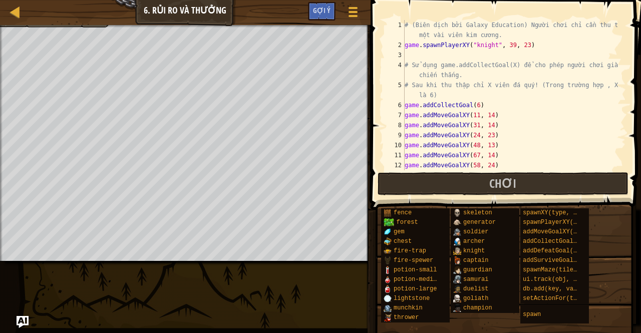
scroll to position [0, 0]
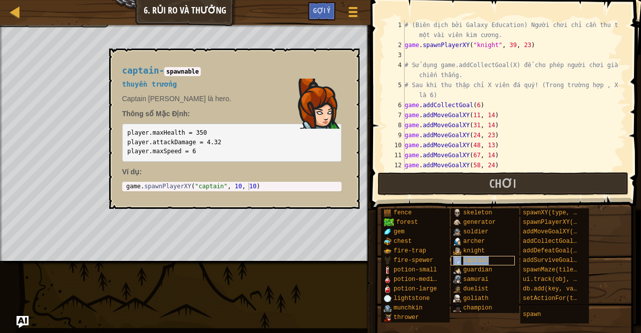
click at [473, 264] on span "captain" at bounding box center [475, 260] width 25 height 7
type textarea "game.spawnPlayerXY("captain", 10, 10)"
drag, startPoint x: 214, startPoint y: 188, endPoint x: 192, endPoint y: 187, distance: 21.5
click at [192, 187] on div "game . spawnPlayerXY ( "captain" , 10 , 10 )" at bounding box center [231, 194] width 215 height 23
drag, startPoint x: 489, startPoint y: 41, endPoint x: 471, endPoint y: 45, distance: 18.4
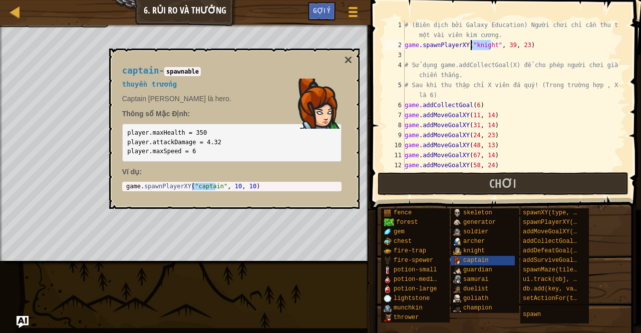
click at [471, 45] on div "# (Biên dịch bởi Galaxy Education) Người chơi chỉ cần thu thập một vài viên kim…" at bounding box center [510, 110] width 216 height 180
paste textarea "captain"
type textarea "game.spawnPlayerXY("captain", 39, 23)"
click at [349, 59] on button "×" at bounding box center [348, 60] width 8 height 14
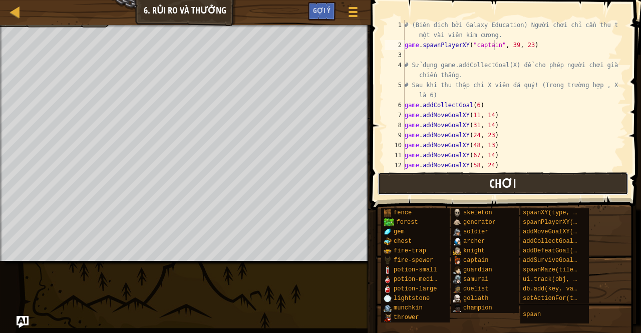
click at [442, 175] on button "Chơi" at bounding box center [502, 183] width 251 height 23
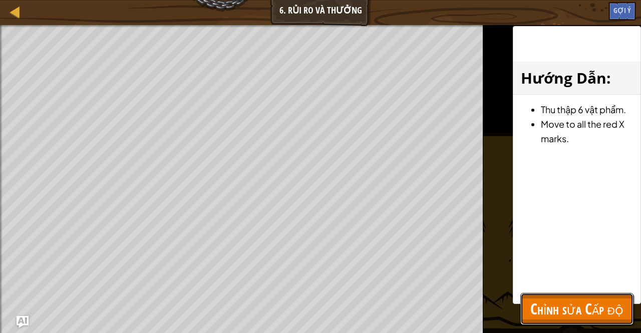
click at [542, 301] on span "Chỉnh sửa Cấp độ" at bounding box center [576, 308] width 93 height 21
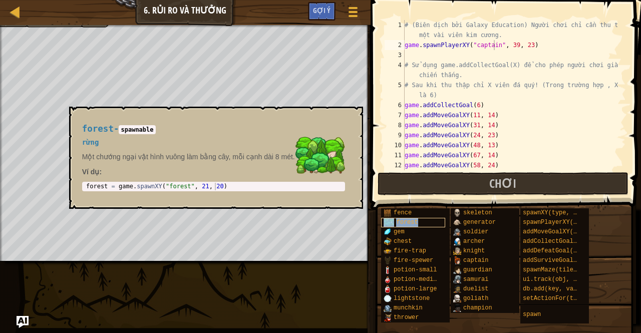
click at [403, 223] on span "forest" at bounding box center [407, 222] width 22 height 7
type textarea "forest = game.spawnXY("forest", 21, 20)"
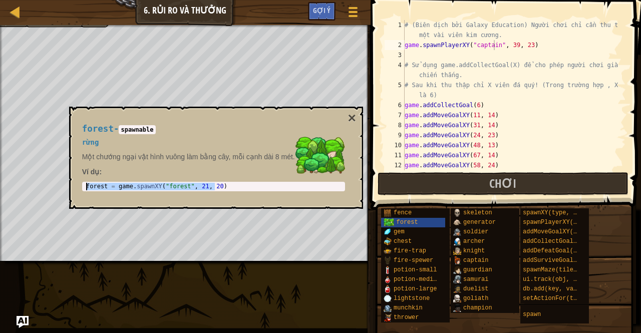
click at [64, 0] on body "Bản đồ Phát triển trò chơi 1 6. Rủi ro và Thưởng Tuỳ chọn Xong Gợi ý 1 הההההההה…" at bounding box center [320, 0] width 641 height 0
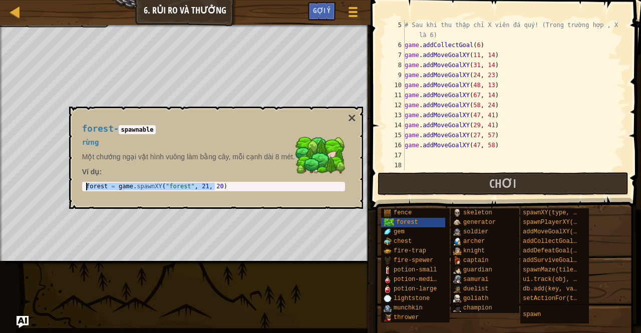
scroll to position [60, 0]
click at [406, 157] on div "# Sau khi thu thập chỉ X viên đá quý! (Trong trường hợp , X phải là 6) game . a…" at bounding box center [510, 110] width 216 height 180
paste textarea "forest = game.spawnXY("forest", 21, 20)"
click at [348, 118] on button "×" at bounding box center [351, 118] width 8 height 14
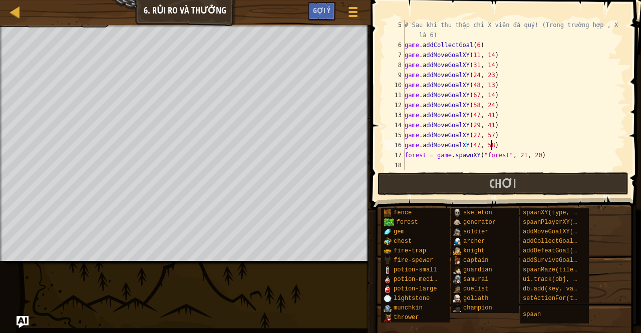
click at [550, 143] on div "# Sau khi thu thập chỉ X viên đá quý! (Trong trường hợp , X phải là 6) game . a…" at bounding box center [510, 110] width 216 height 180
click at [567, 153] on div "# Sau khi thu thập chỉ X viên đá quý! (Trong trường hợp , X phải là 6) game . a…" at bounding box center [510, 110] width 216 height 180
click at [588, 182] on button "Chơi" at bounding box center [502, 183] width 251 height 23
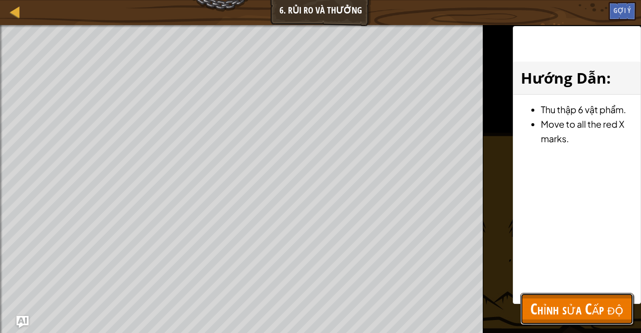
click at [595, 315] on span "Chỉnh sửa Cấp độ" at bounding box center [576, 308] width 93 height 21
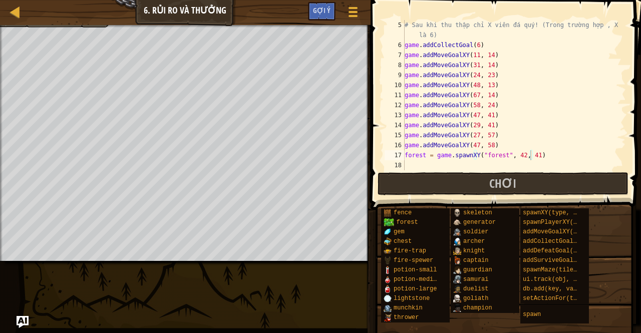
scroll to position [5, 7]
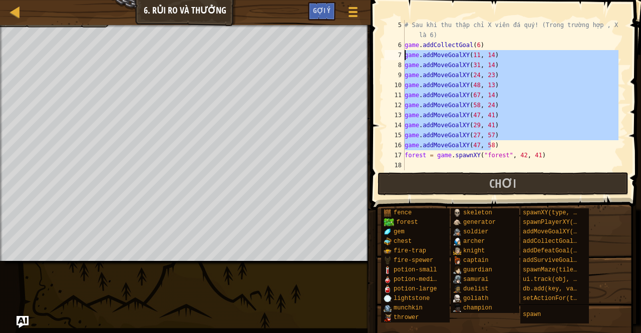
drag, startPoint x: 498, startPoint y: 146, endPoint x: 387, endPoint y: 53, distance: 144.6
click at [387, 53] on div "game.addMoveGoalXY(47, 58) 5 6 7 8 9 10 11 12 13 14 15 16 17 18 # Sau khi thu t…" at bounding box center [503, 95] width 243 height 150
type textarea "game.addMoveGoalXY(11, 14) game.addMoveGoalXY(31, 14)"
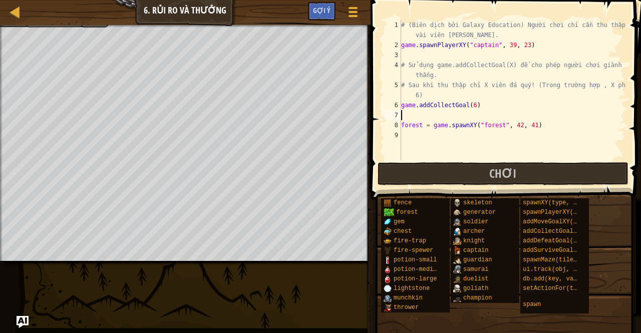
scroll to position [5, 0]
drag, startPoint x: 532, startPoint y: 130, endPoint x: 402, endPoint y: 125, distance: 129.7
click at [402, 125] on div "# (Biên dịch bởi Galaxy Education) Người chơi chỉ cần thu thập một vài viên kim…" at bounding box center [512, 105] width 227 height 170
type textarea "forest = game.spawnXY("forest", 42, 41)"
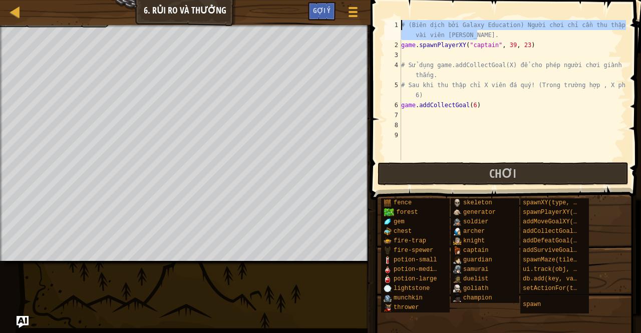
drag, startPoint x: 481, startPoint y: 37, endPoint x: 387, endPoint y: 24, distance: 94.1
click at [387, 24] on div "1 2 3 4 5 6 7 8 9 # (Biên dịch bởi Galaxy Education) Người chơi chỉ cần thu thậ…" at bounding box center [503, 90] width 243 height 140
type textarea "# (Biên dịch bởi Galaxy Education) Người chơi chỉ cần thu thập một vài viên kim…"
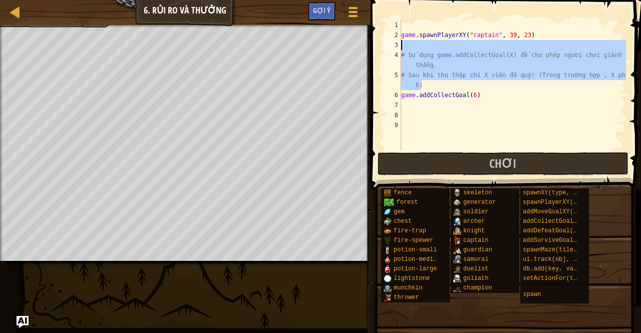
drag, startPoint x: 422, startPoint y: 87, endPoint x: 383, endPoint y: 43, distance: 58.5
click at [383, 43] on div "1 2 3 4 5 6 7 8 9 game . spawnPlayerXY ( "captain" , 39 , 23 ) # Sử dụng game.a…" at bounding box center [503, 85] width 243 height 130
type textarea "# Sử dụng game.addCollectGoal(X) để cho phép người chơi giành chiến thắng."
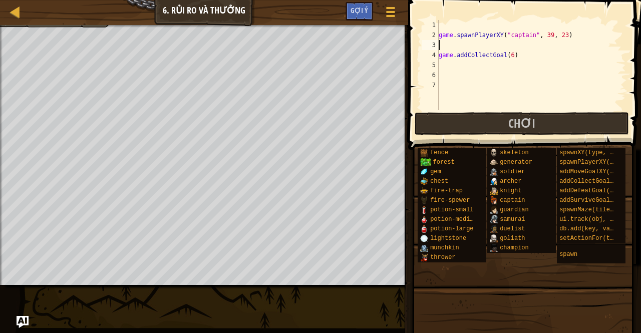
type textarea "game.addCollectGoal(6)"
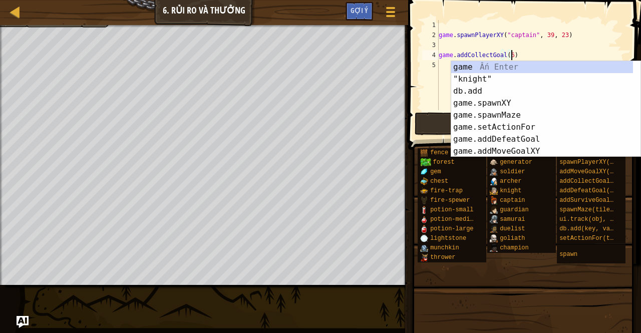
scroll to position [36, 0]
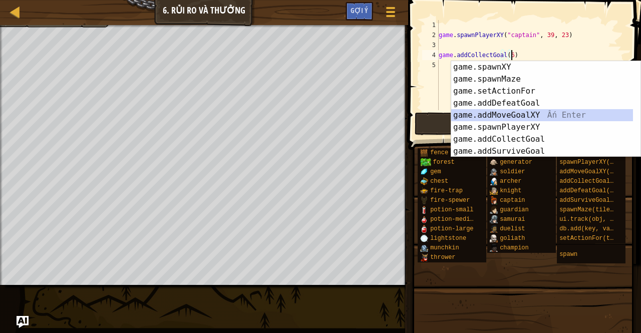
click at [444, 44] on div "game . spawnPlayerXY ( "captain" , 39 , 23 ) game . addCollectGoal ( 6 )" at bounding box center [530, 75] width 189 height 110
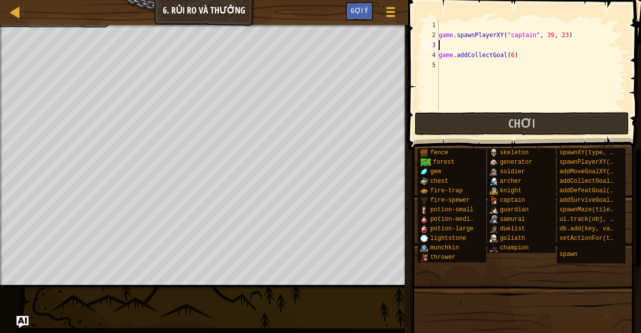
type textarea "game.spawnPlayerXY("captain", 39, 23)"
click at [441, 49] on div "game . spawnPlayerXY ( "captain" , 39 , 23 ) game . addCollectGoal ( 6 )" at bounding box center [530, 75] width 189 height 110
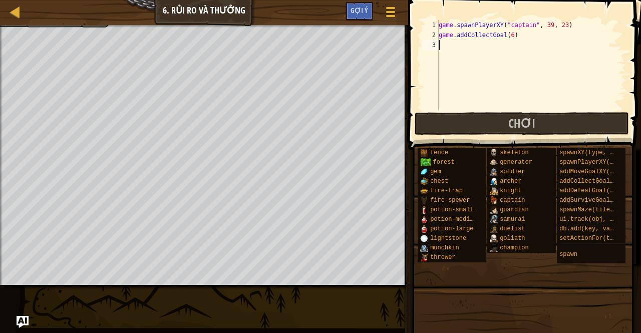
type textarea "g"
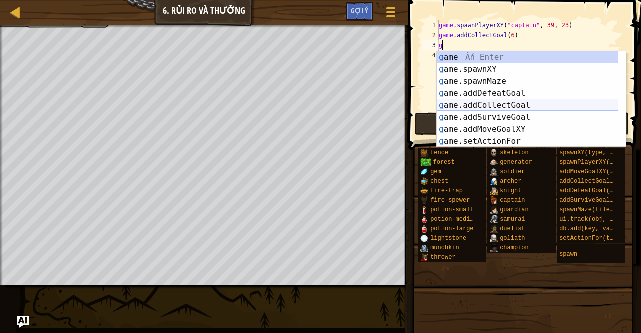
click at [487, 100] on div "g ame Ấn Enter g ame.spawnXY Ấn Enter g ame.spawnMaze Ấn Enter g ame.addDefeatG…" at bounding box center [527, 111] width 182 height 120
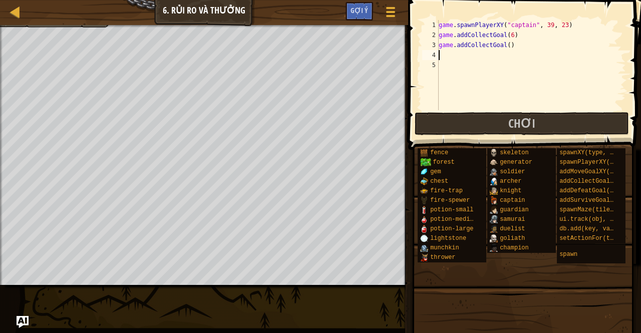
click at [506, 45] on div "game . spawnPlayerXY ( "captain" , 39 , 23 ) game . addCollectGoal ( 6 ) game .…" at bounding box center [530, 75] width 189 height 110
drag, startPoint x: 507, startPoint y: 48, endPoint x: 432, endPoint y: 48, distance: 74.1
click at [432, 48] on div "game.addCollectGoal() 1 2 3 4 5 game . spawnPlayerXY ( "captain" , 39 , 23 ) ga…" at bounding box center [523, 65] width 206 height 90
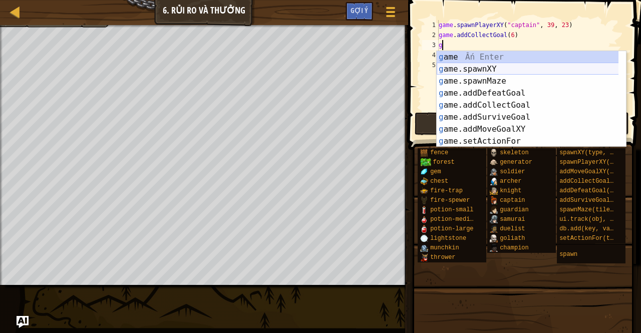
click at [482, 69] on div "g ame Ấn Enter g ame.spawnXY Ấn Enter g ame.spawnMaze Ấn Enter g ame.addDefeatG…" at bounding box center [527, 111] width 182 height 120
type textarea "game.spawnXY("fence", 36, 30)"
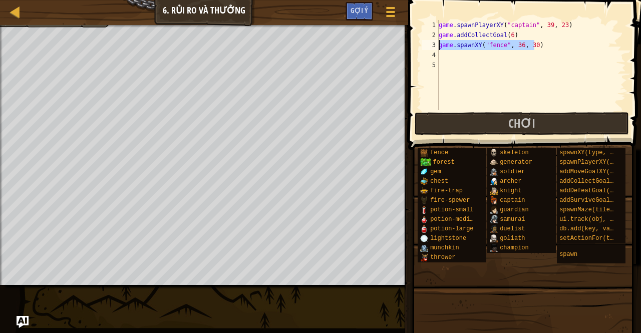
drag, startPoint x: 541, startPoint y: 44, endPoint x: 432, endPoint y: 46, distance: 108.6
click at [432, 46] on div "game.spawnXY("fence", 36, 30) 1 2 3 4 5 game . spawnPlayerXY ( "captain" , 39 ,…" at bounding box center [523, 65] width 206 height 90
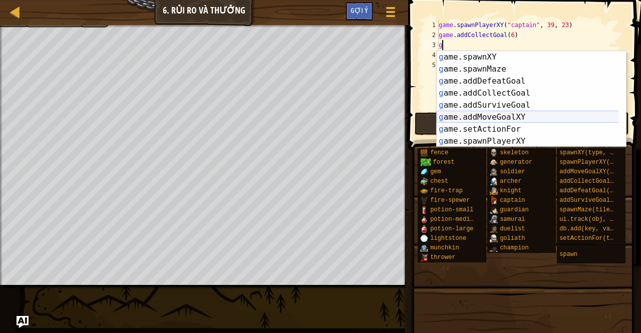
scroll to position [12, 0]
click at [503, 117] on div "g ame.spawnXY Ấn Enter g ame.spawnMaze Ấn Enter g ame.addDefeatGoal Ấn Enter g …" at bounding box center [527, 111] width 182 height 120
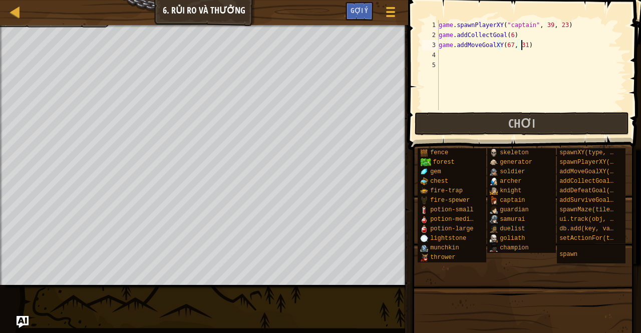
scroll to position [5, 7]
type textarea "game.addMoveGoalXY(67, 31)"
click at [533, 122] on span "Chơi" at bounding box center [521, 123] width 27 height 16
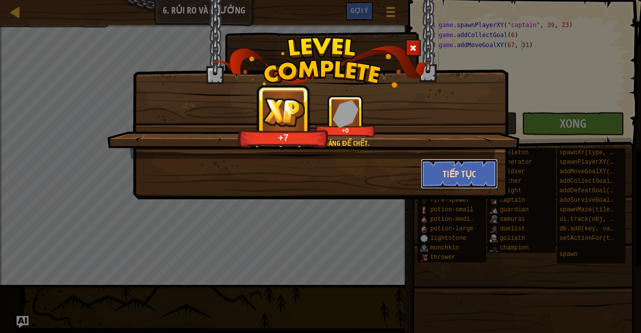
click at [443, 167] on button "Tiếp tục" at bounding box center [459, 174] width 78 height 30
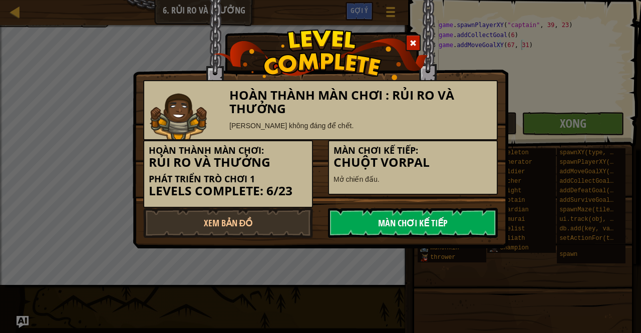
click at [441, 226] on link "Màn chơi kế tiếp" at bounding box center [413, 223] width 170 height 30
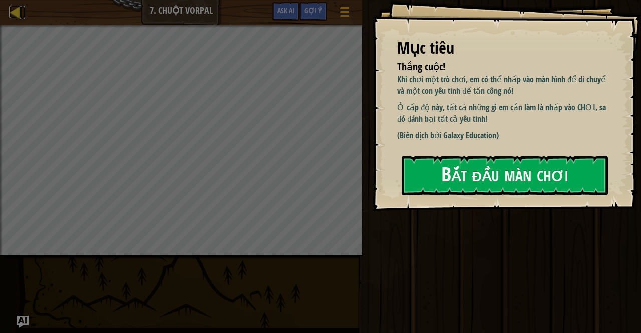
click at [21, 10] on div at bounding box center [15, 12] width 13 height 13
select select "vi"
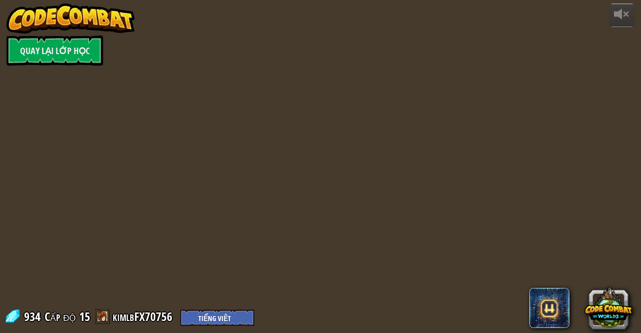
select select "vi"
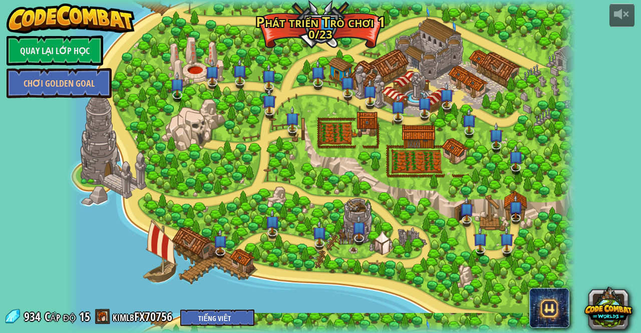
select select "vi"
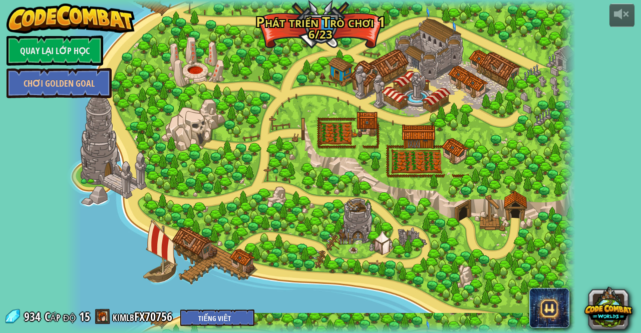
select select "vi"
